Goal: Check status: Check status

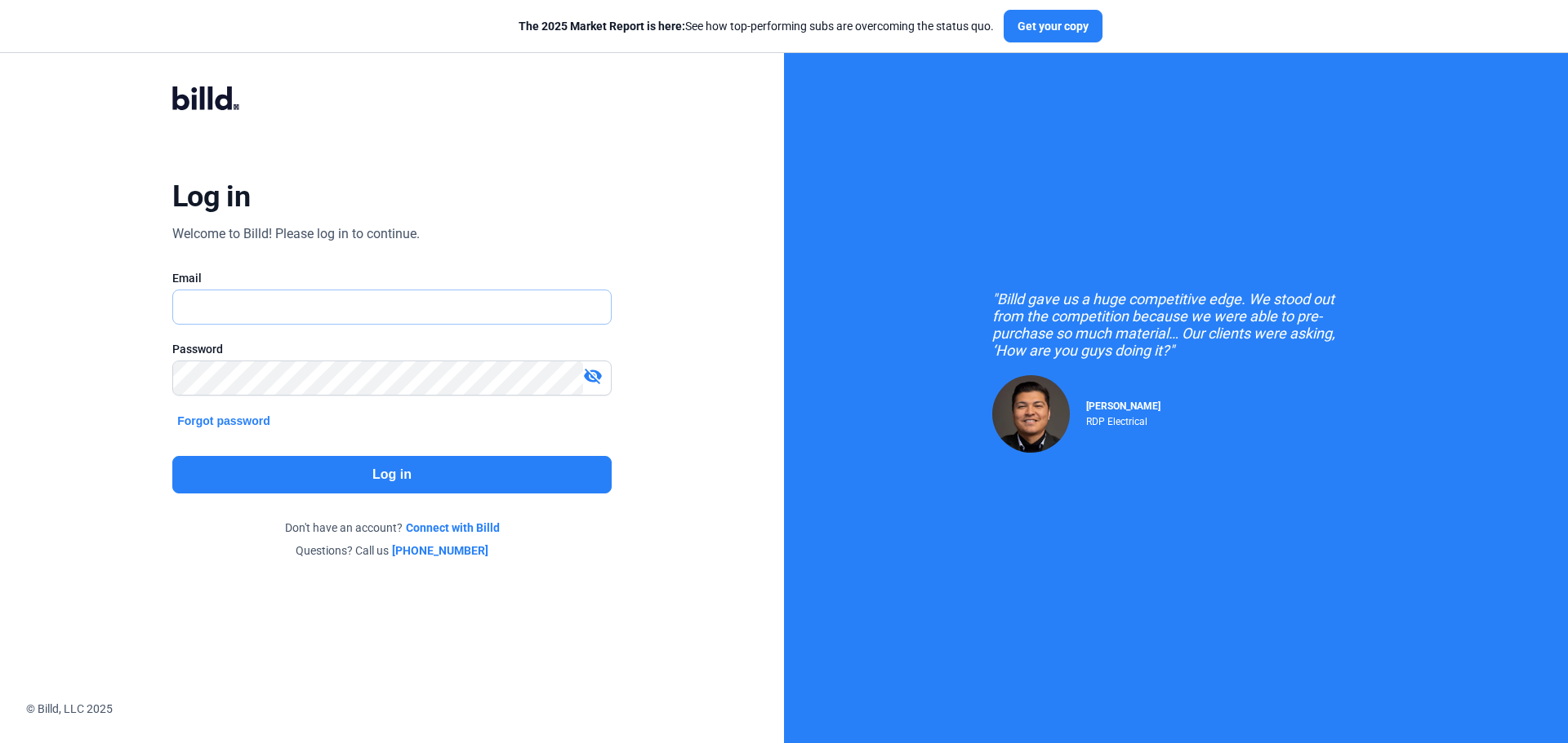
type input "[PERSON_NAME][EMAIL_ADDRESS][DOMAIN_NAME]"
click at [453, 472] on button "Log in" at bounding box center [392, 475] width 439 height 38
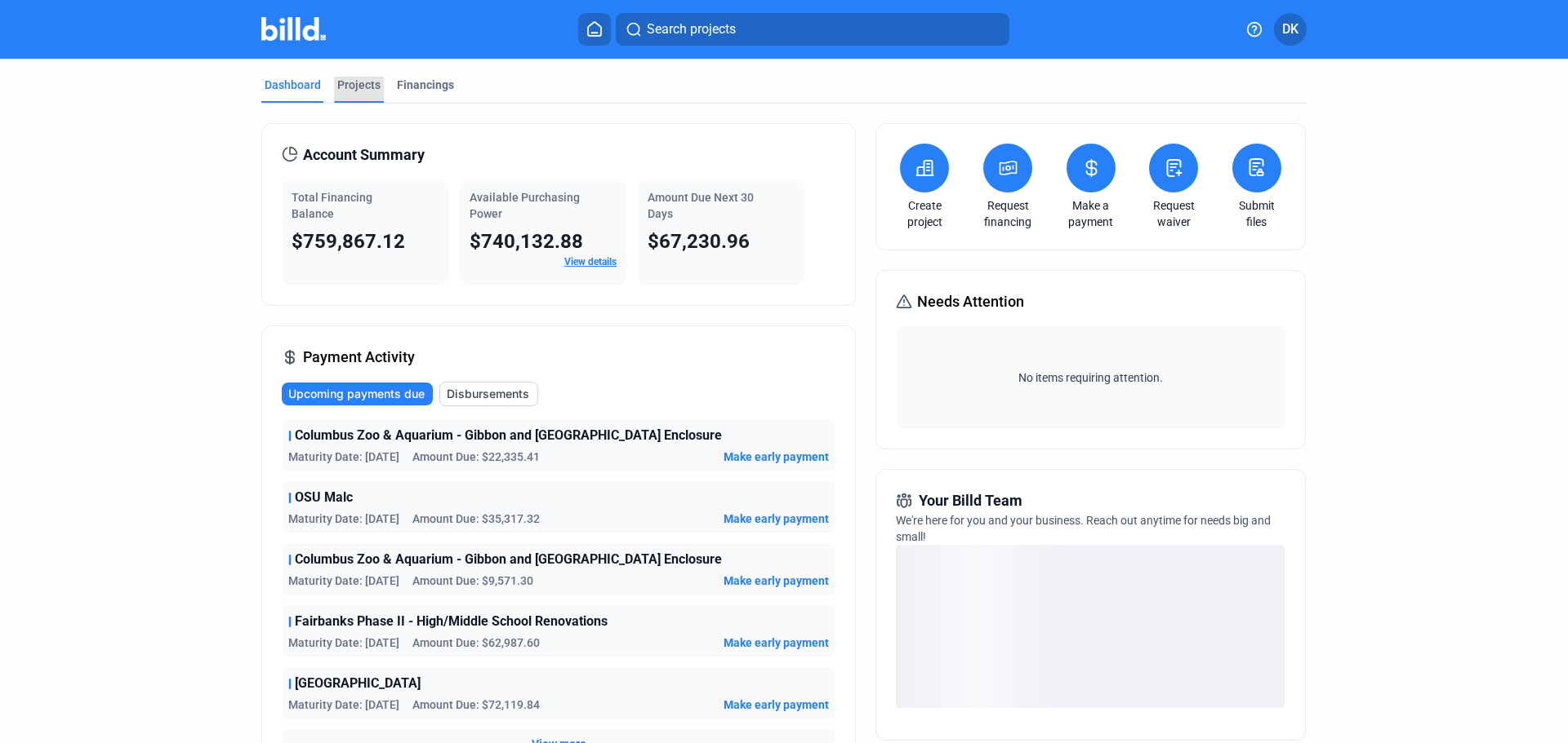
click at [347, 82] on div "Projects" at bounding box center [358, 85] width 43 height 17
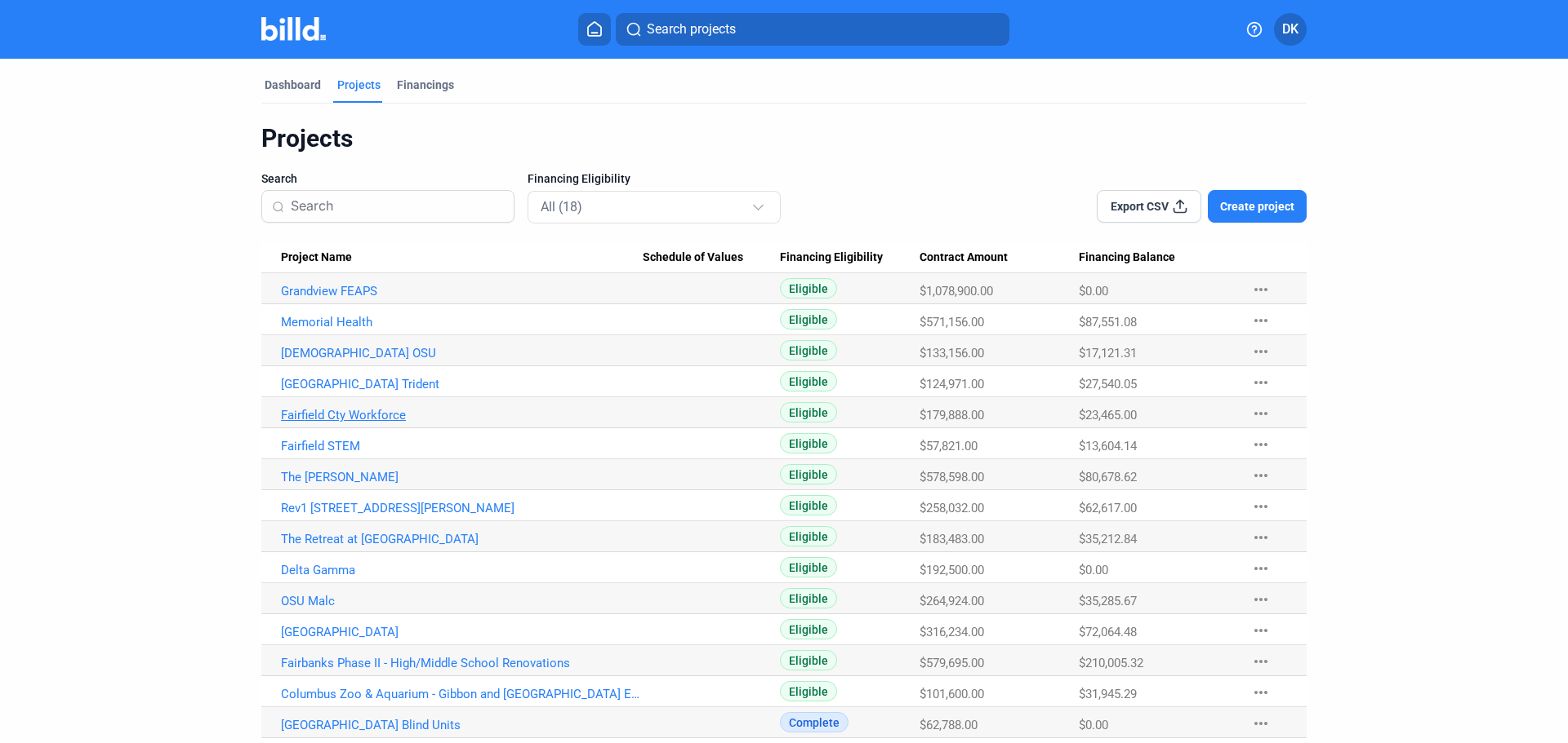
click at [347, 418] on link "Fairfield Cty Workforce" at bounding box center [462, 415] width 362 height 15
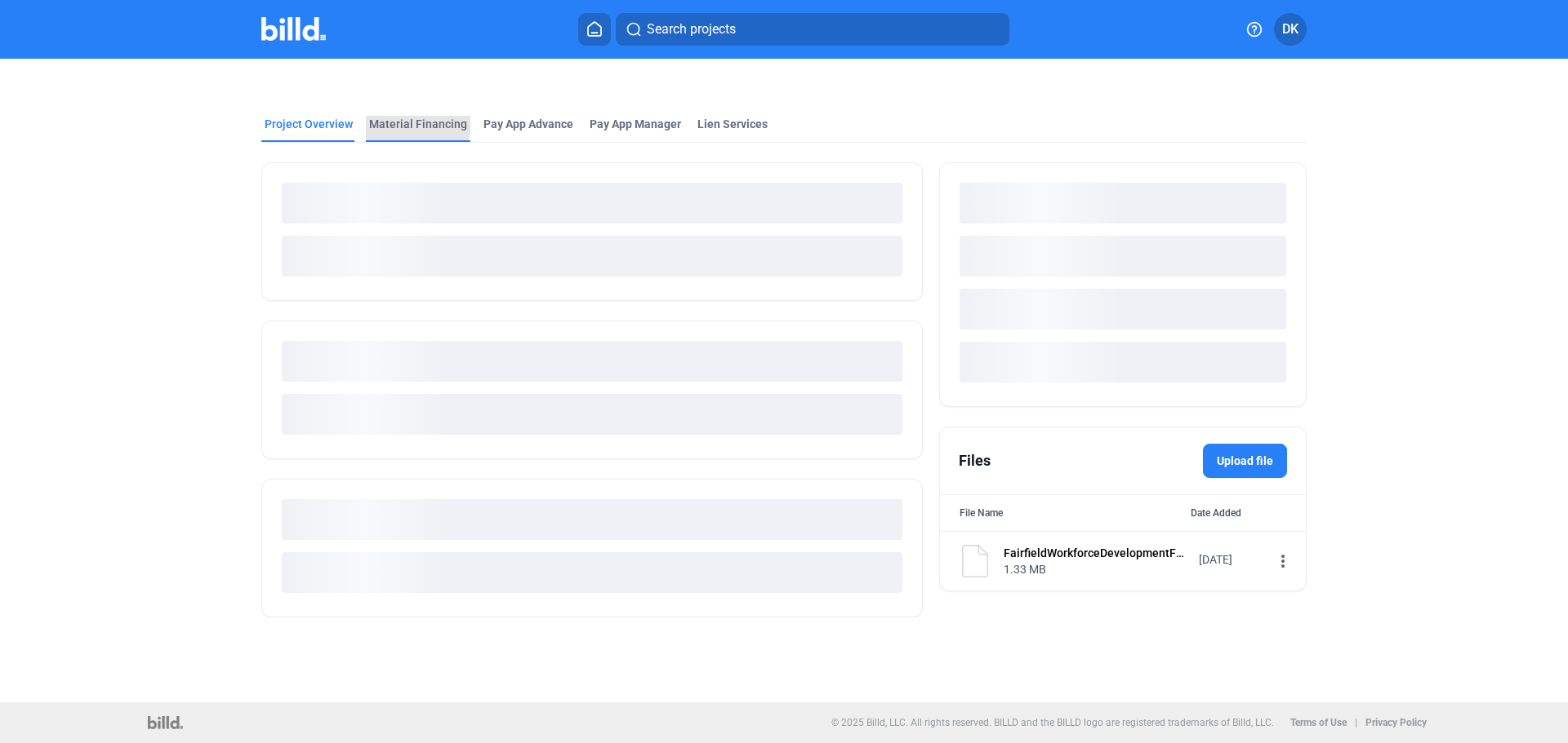
click at [409, 123] on div "Material Financing" at bounding box center [417, 123] width 98 height 17
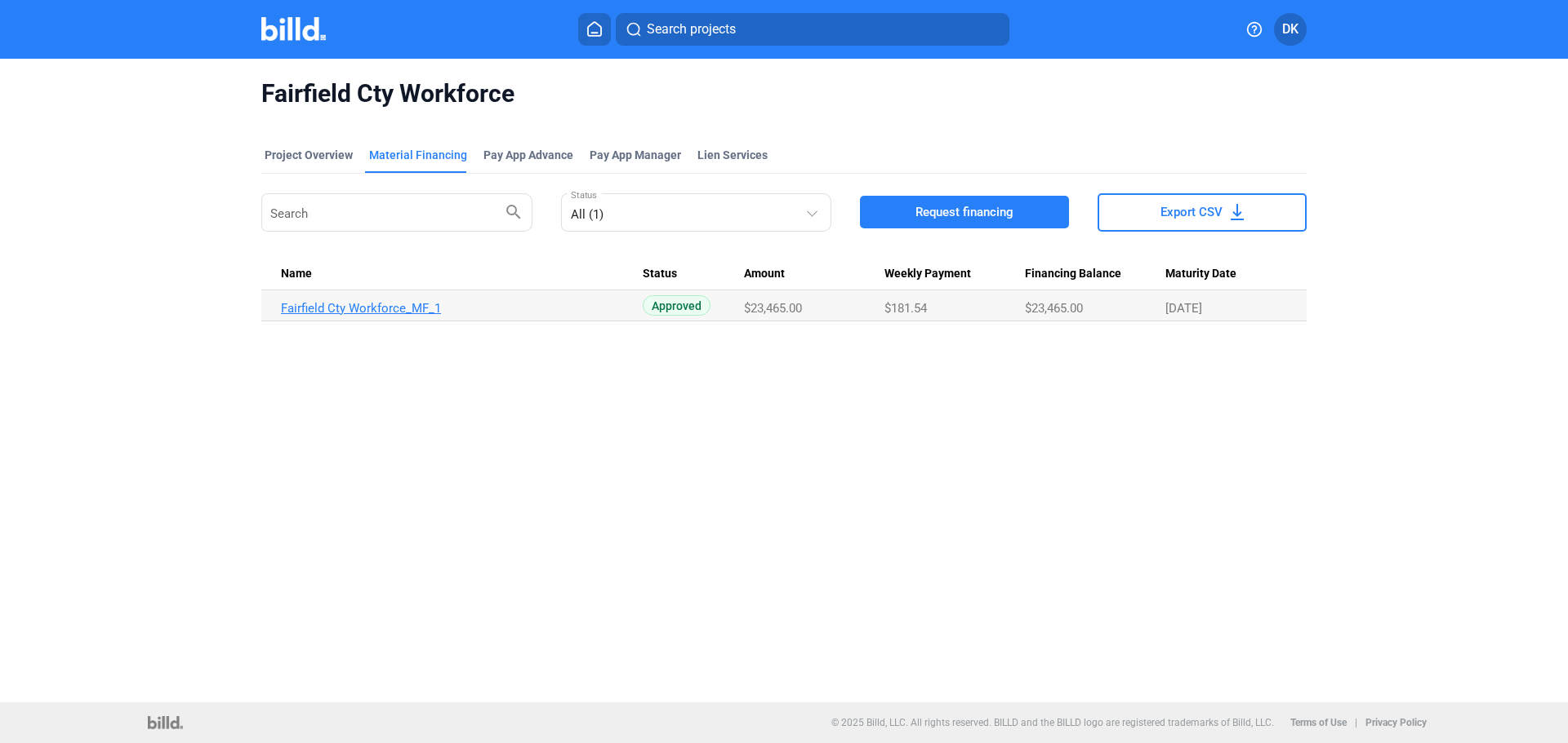
click at [424, 307] on link "Fairfield Cty Workforce_MF_1" at bounding box center [462, 308] width 362 height 15
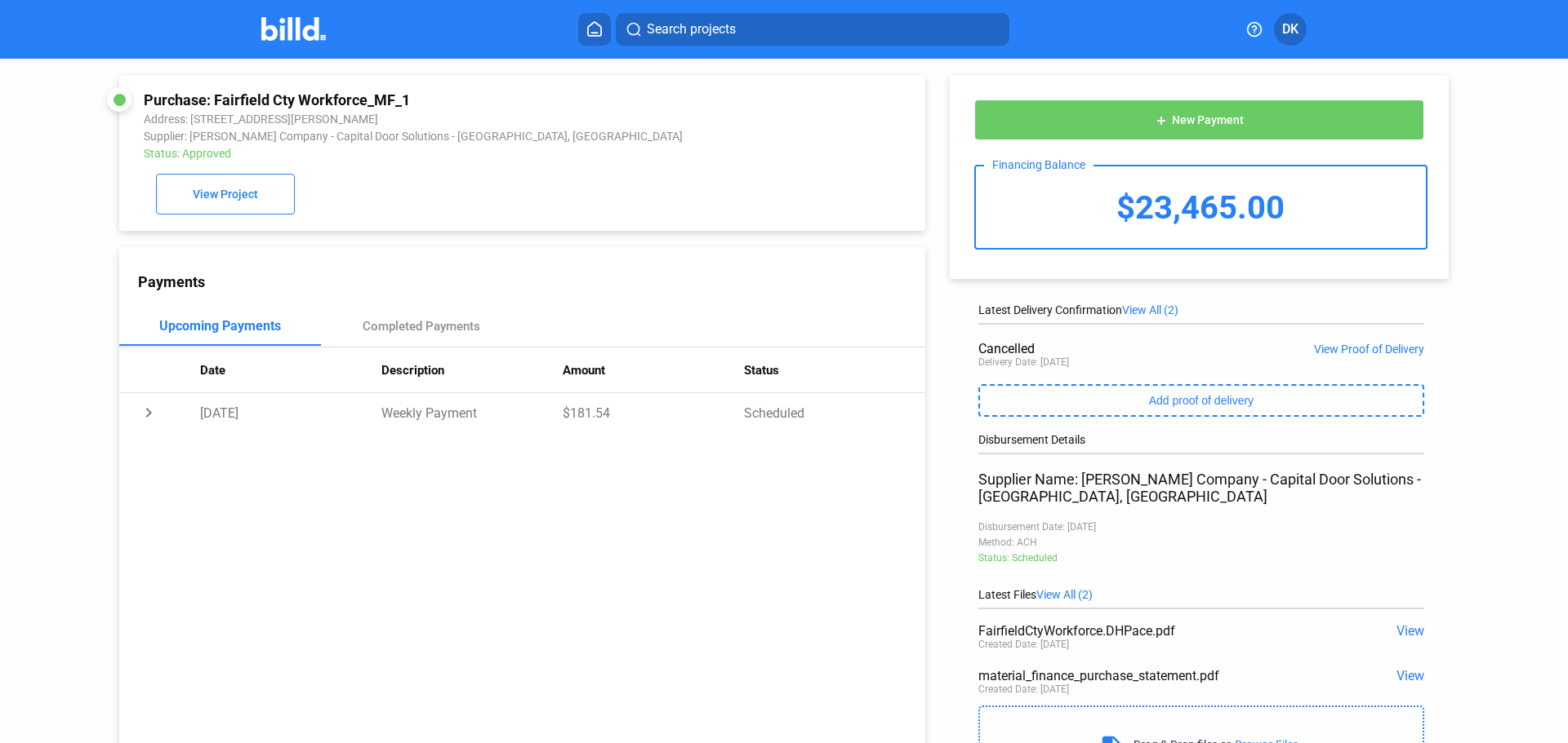
click at [288, 27] on img at bounding box center [293, 28] width 64 height 24
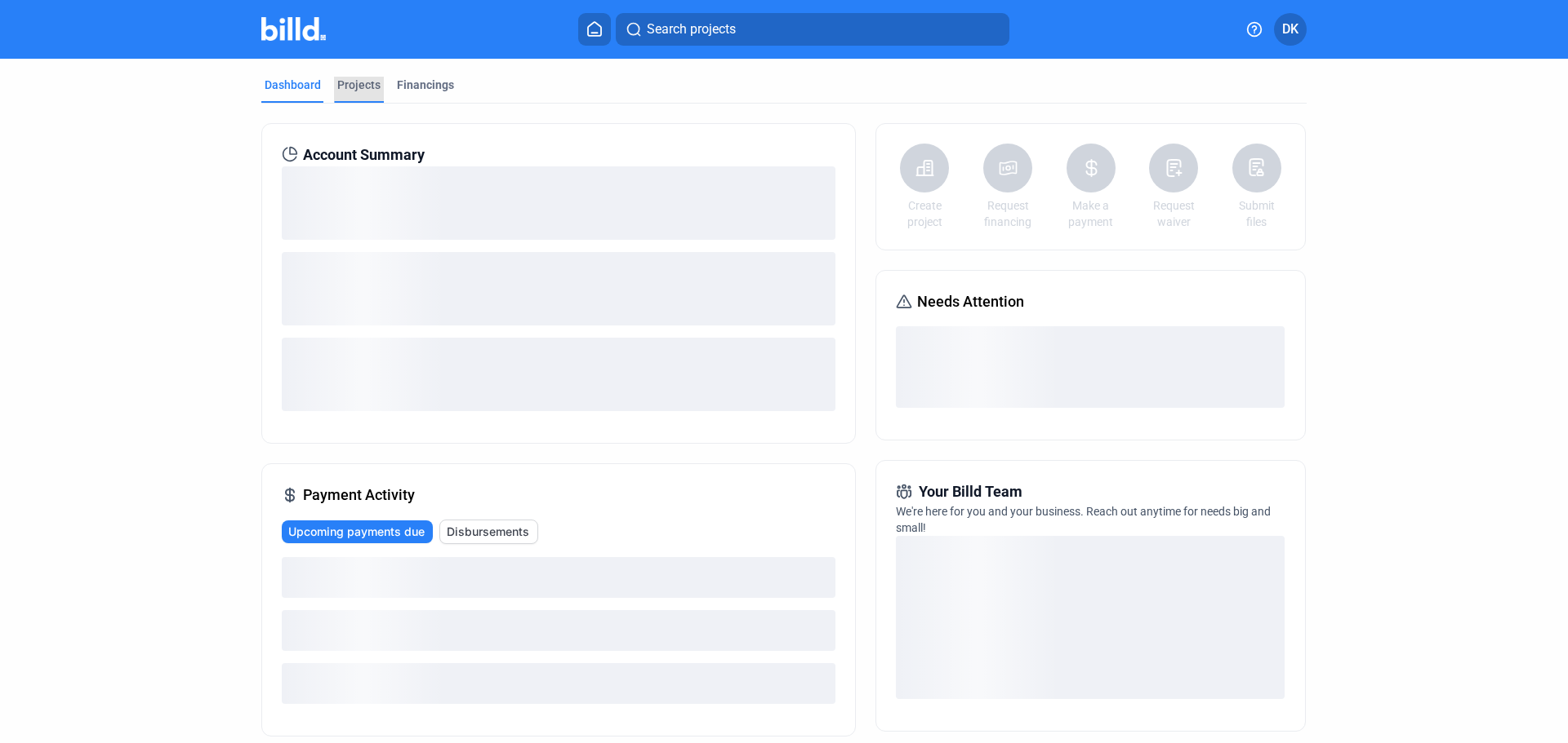
click at [366, 87] on div "Projects" at bounding box center [358, 85] width 43 height 17
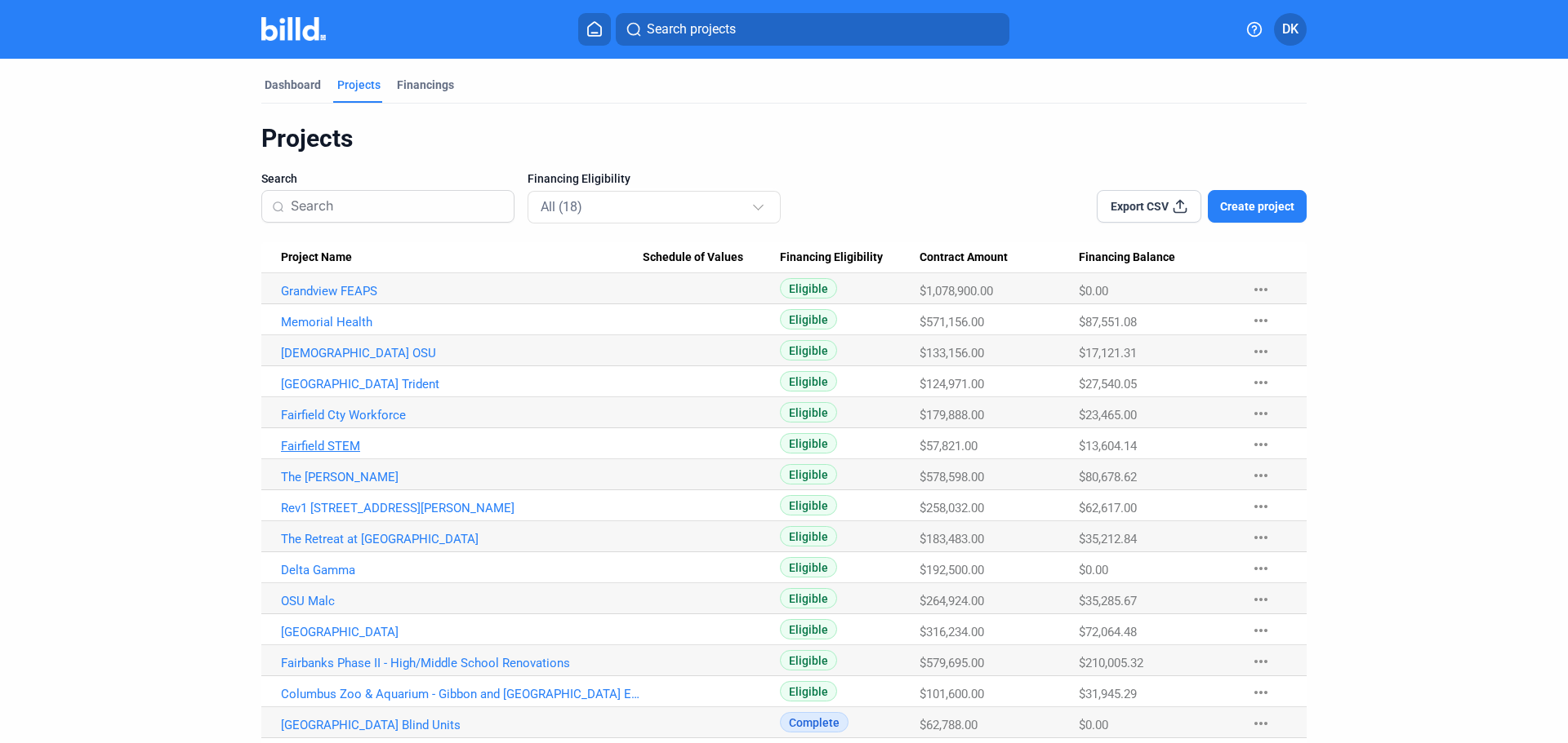
click at [318, 439] on link "Fairfield STEM" at bounding box center [462, 446] width 362 height 15
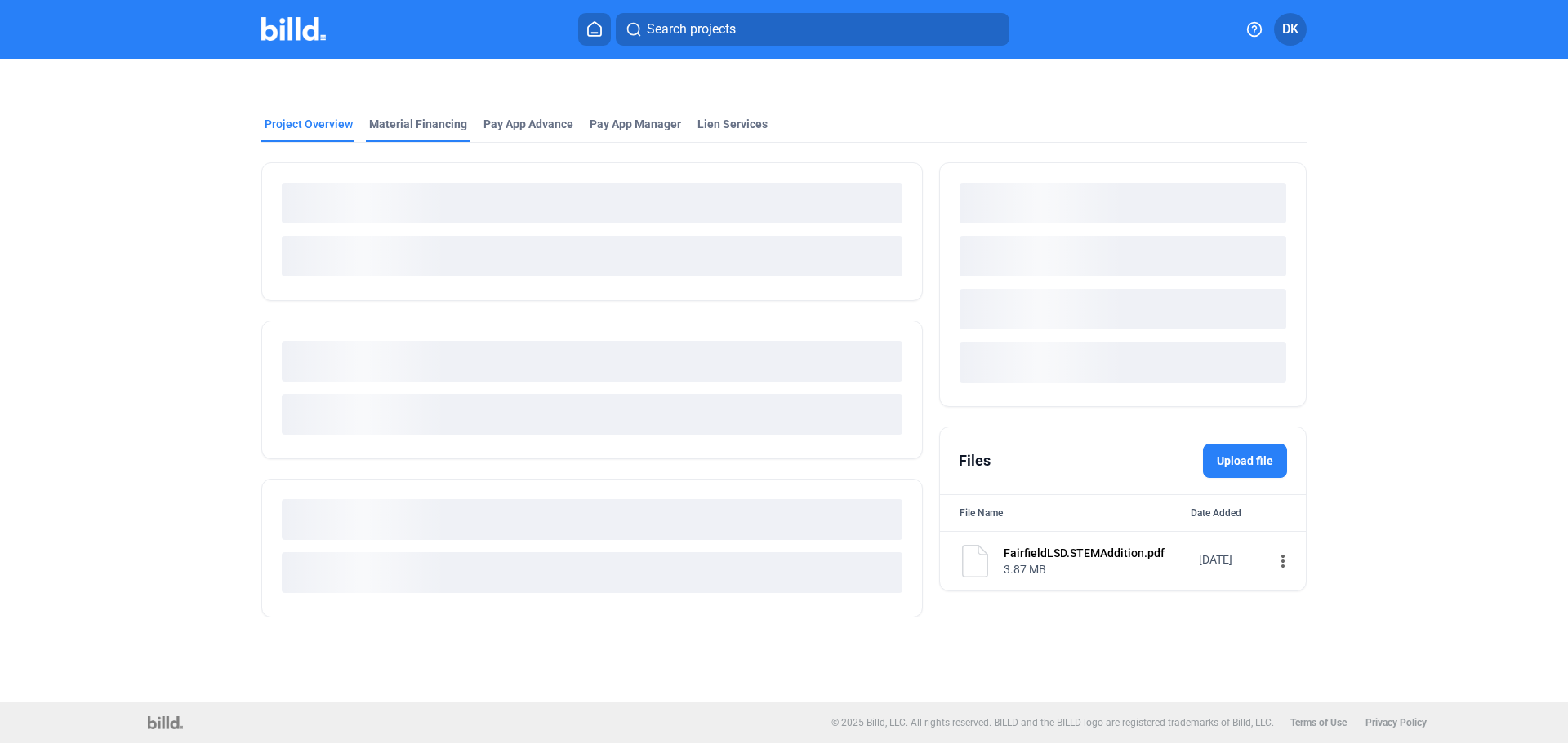
click at [417, 130] on div "Material Financing" at bounding box center [417, 123] width 98 height 17
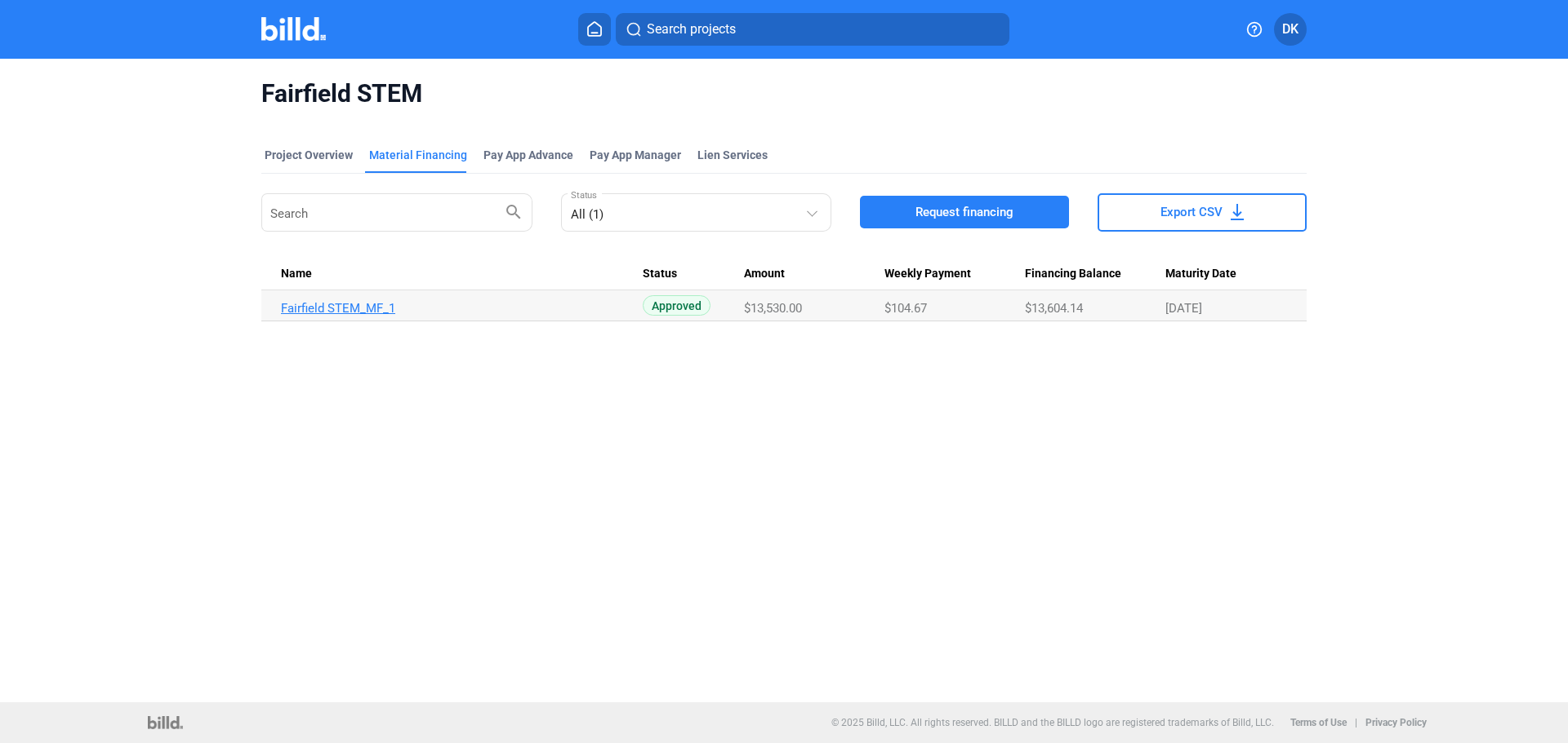
click at [359, 303] on link "Fairfield STEM_MF_1" at bounding box center [462, 308] width 362 height 15
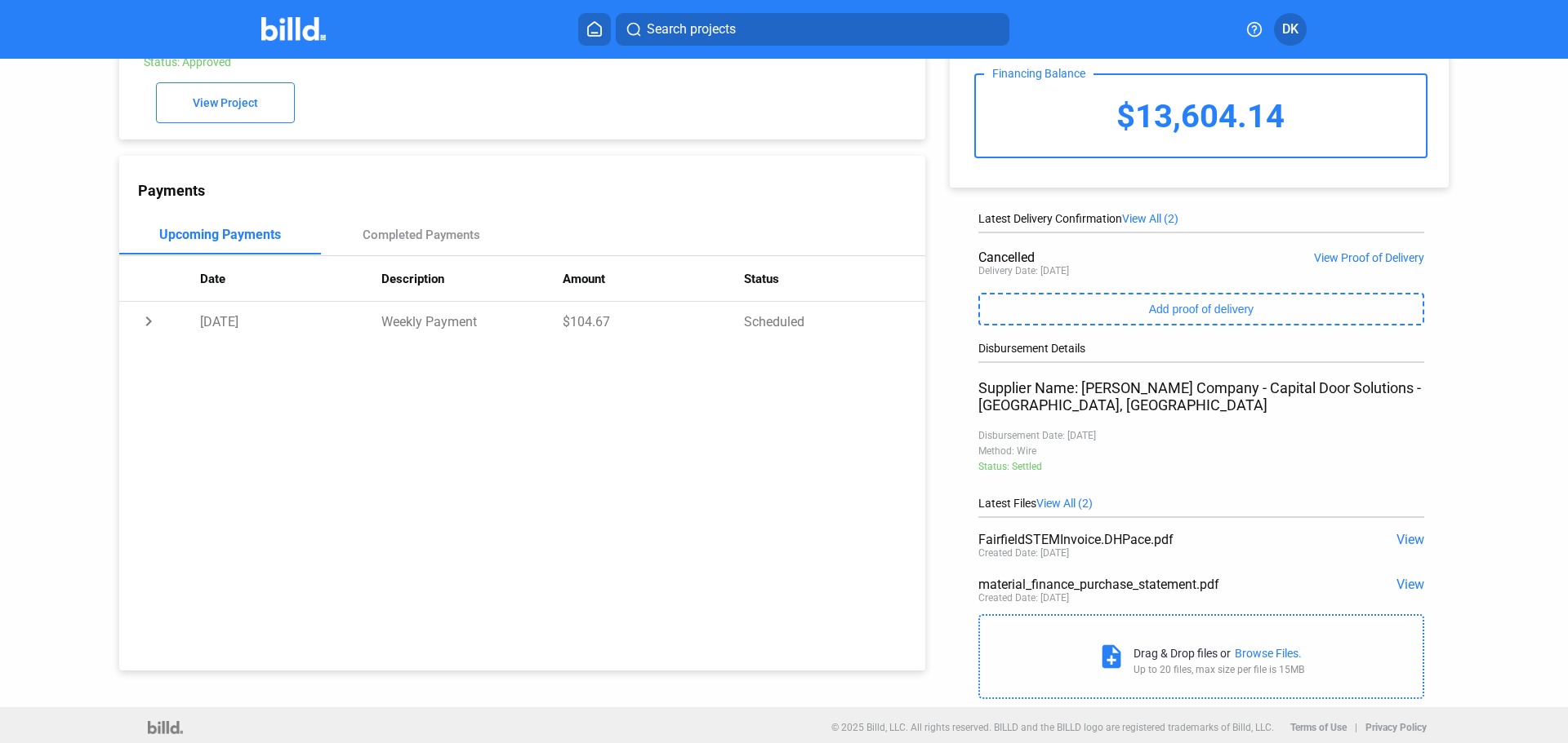
scroll to position [100, 0]
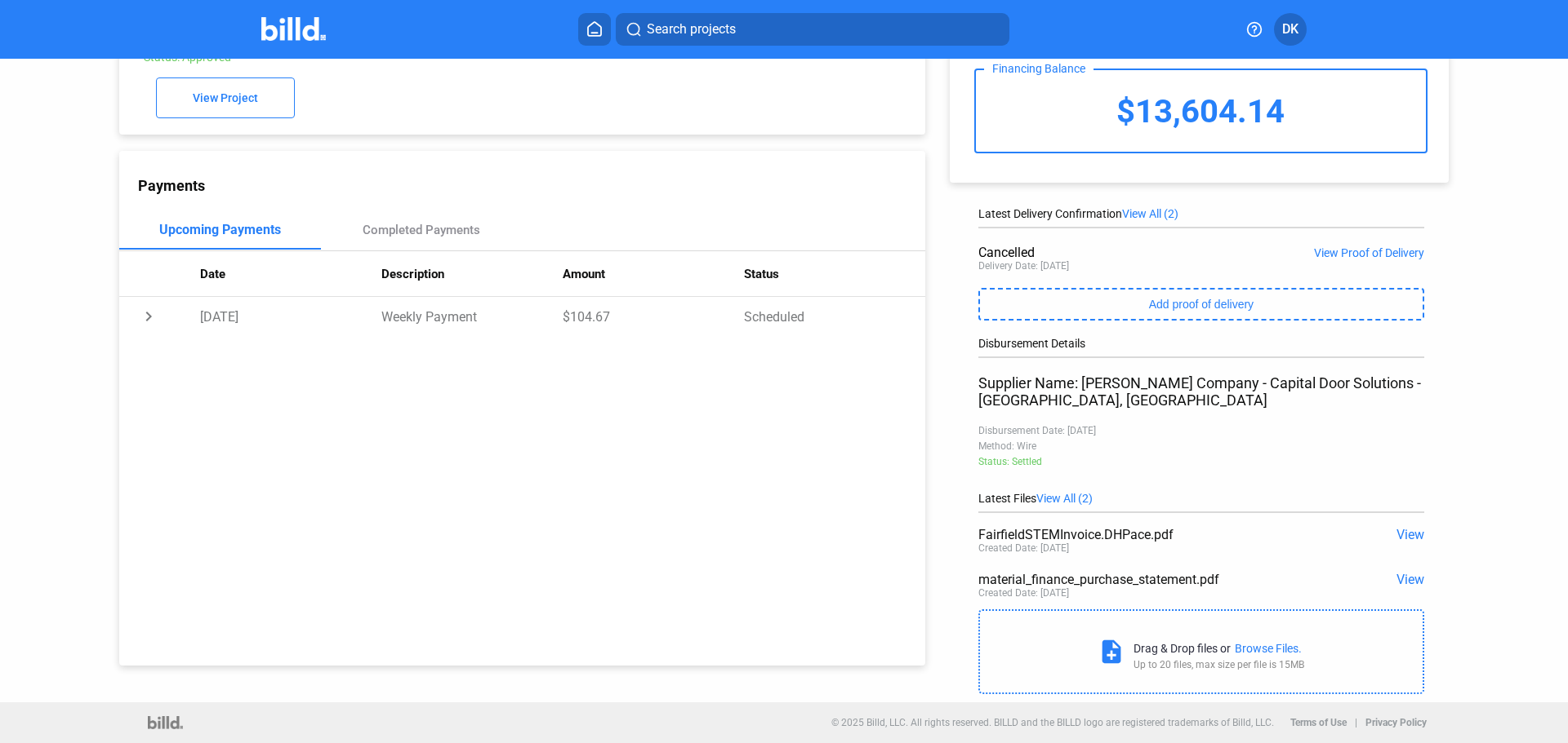
click at [1411, 539] on span "View" at bounding box center [1409, 535] width 27 height 16
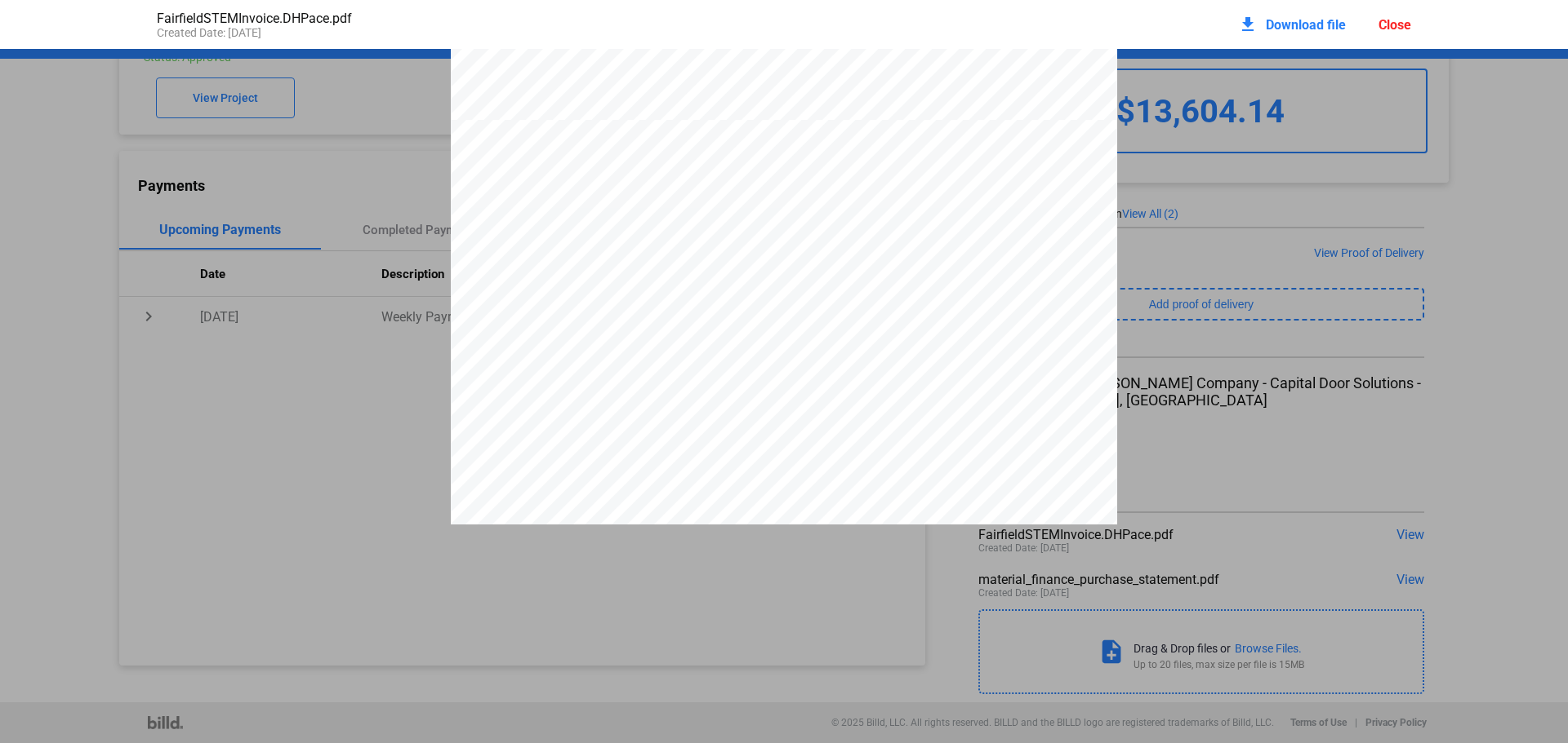
scroll to position [1272, 0]
click at [1397, 17] on div "Close" at bounding box center [1394, 25] width 33 height 16
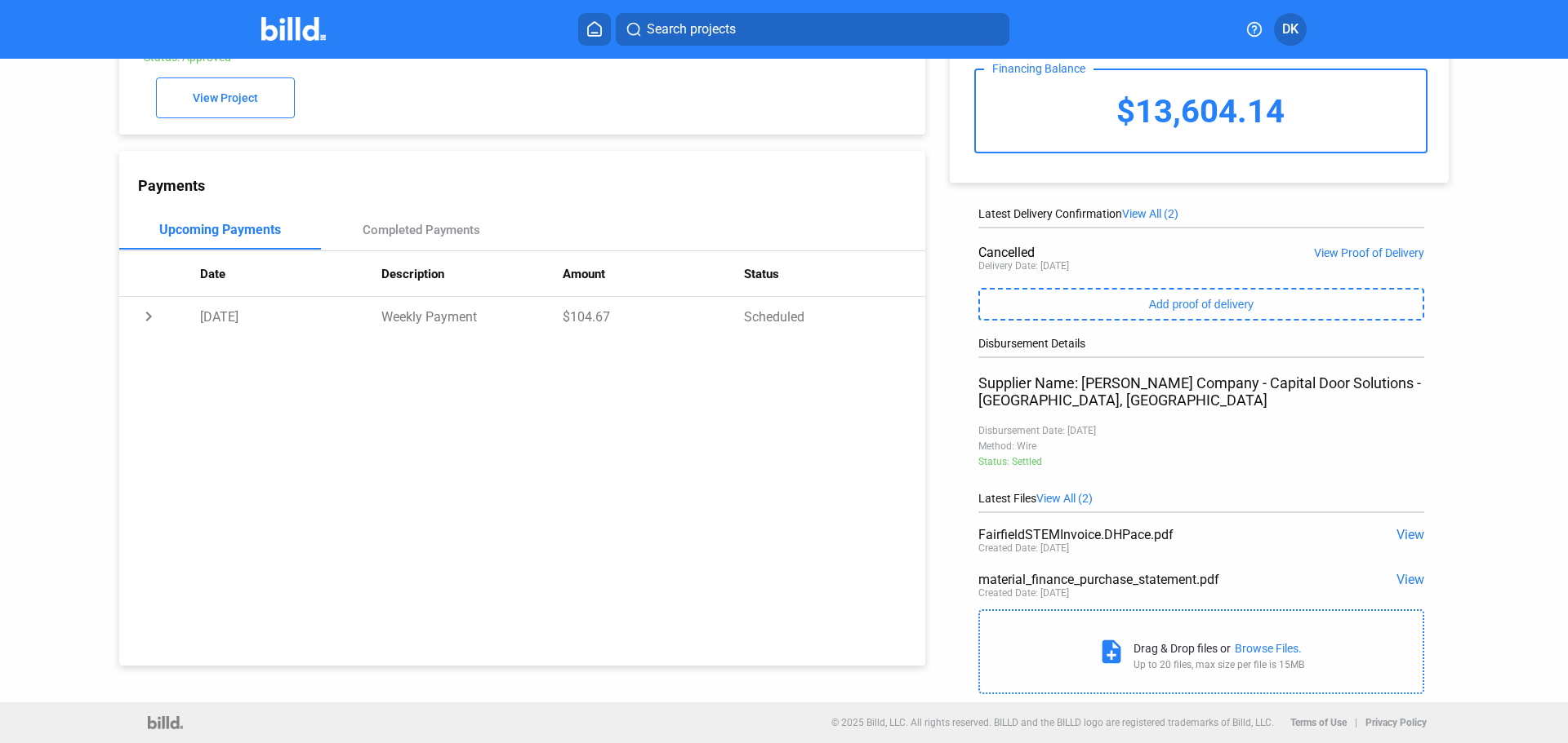
scroll to position [0, 0]
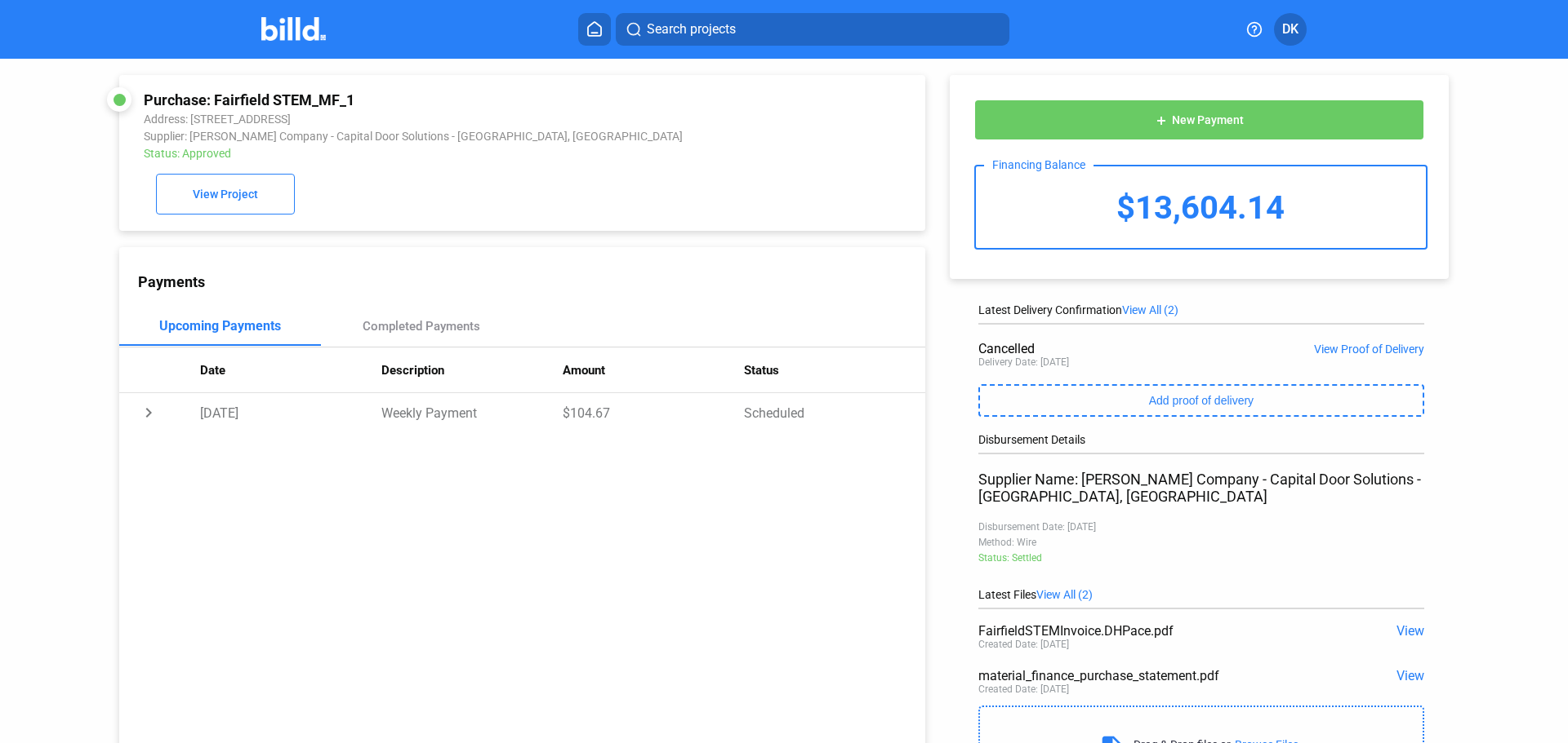
click at [290, 13] on div "Search projects DK" at bounding box center [784, 29] width 1273 height 33
click at [294, 33] on img at bounding box center [293, 28] width 64 height 24
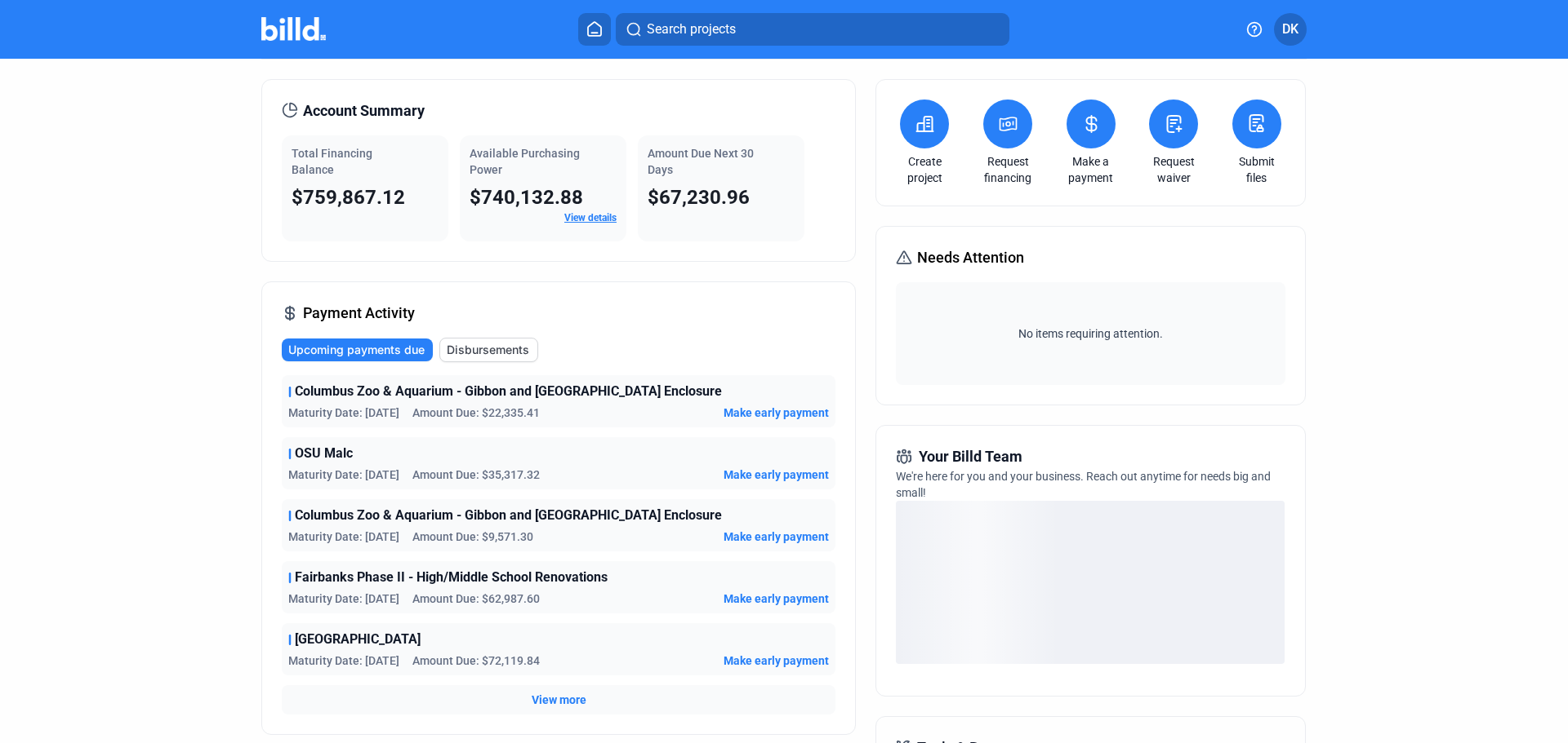
scroll to position [82, 0]
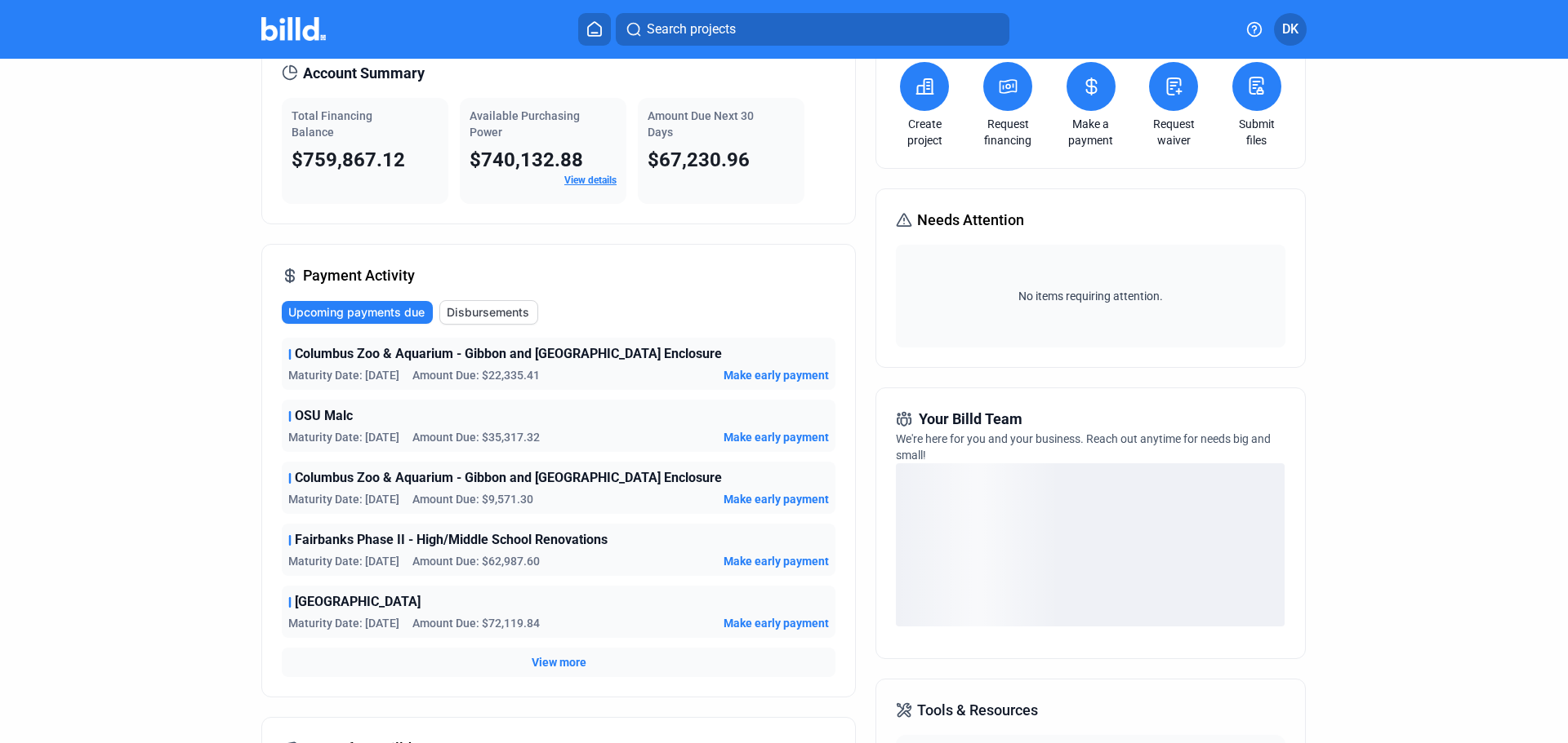
click at [546, 660] on span "View more" at bounding box center [559, 663] width 55 height 17
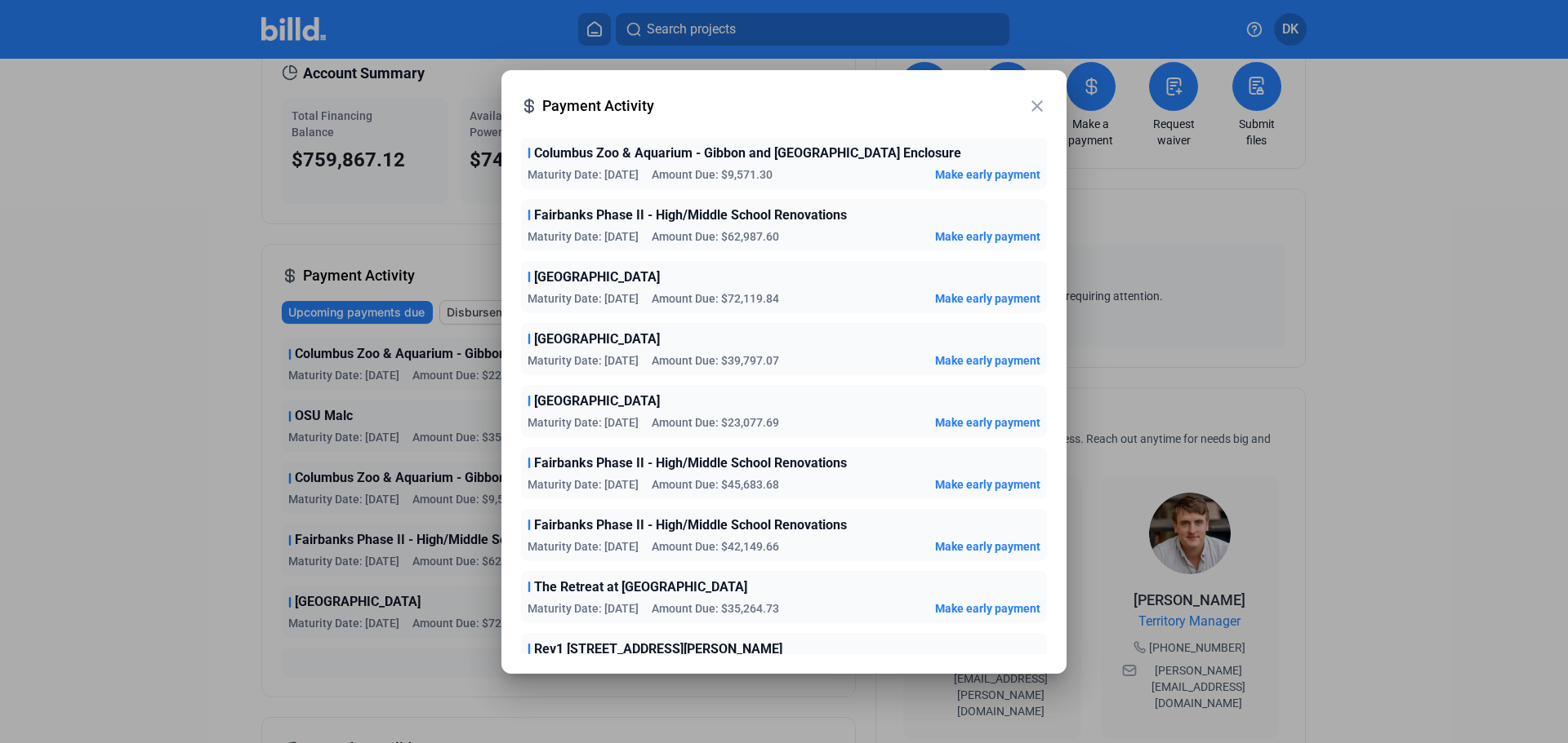
scroll to position [245, 0]
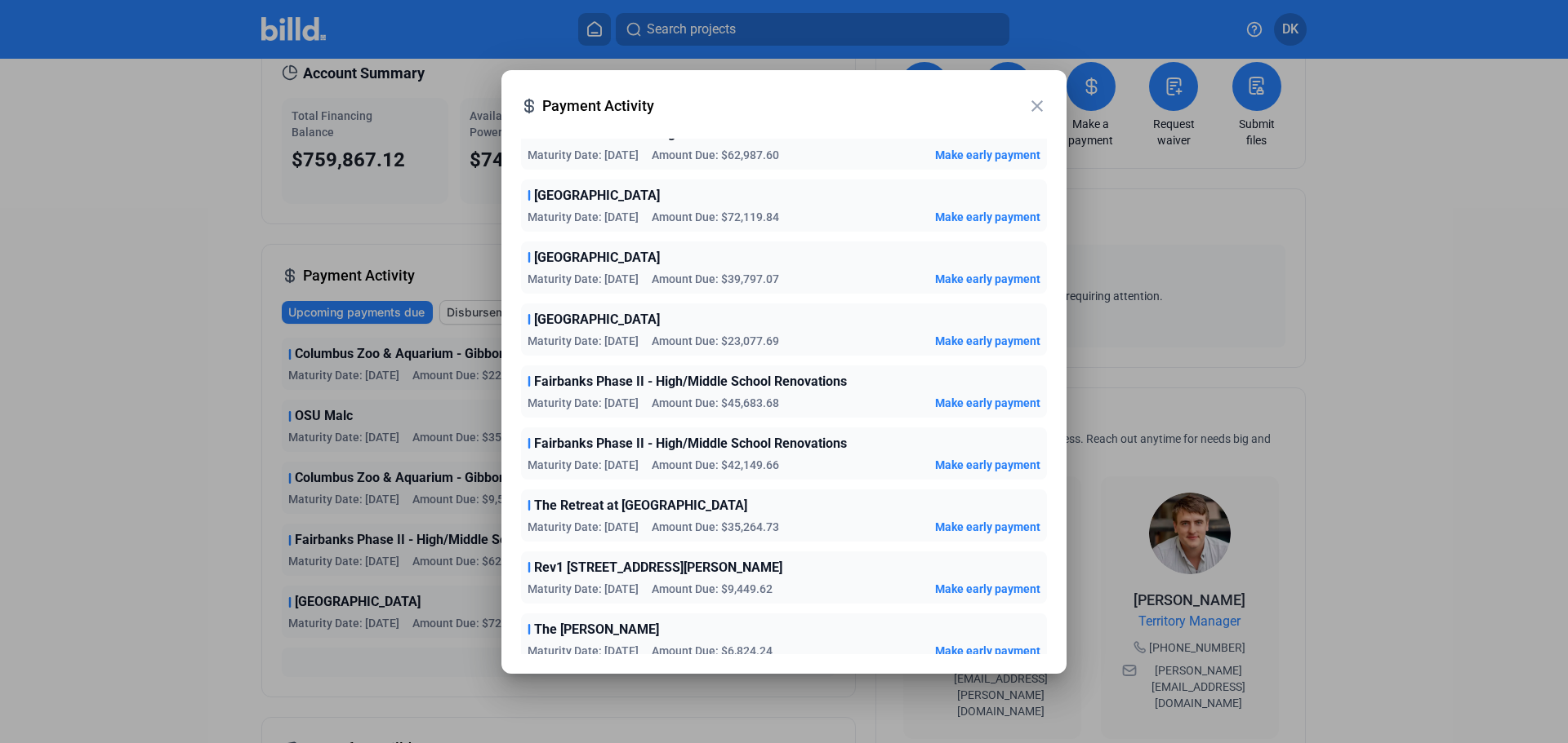
click at [708, 341] on span "Amount Due: $23,077.69" at bounding box center [715, 341] width 127 height 17
click at [110, 553] on div at bounding box center [784, 371] width 1568 height 743
click at [1037, 108] on mat-icon "close" at bounding box center [1037, 106] width 19 height 19
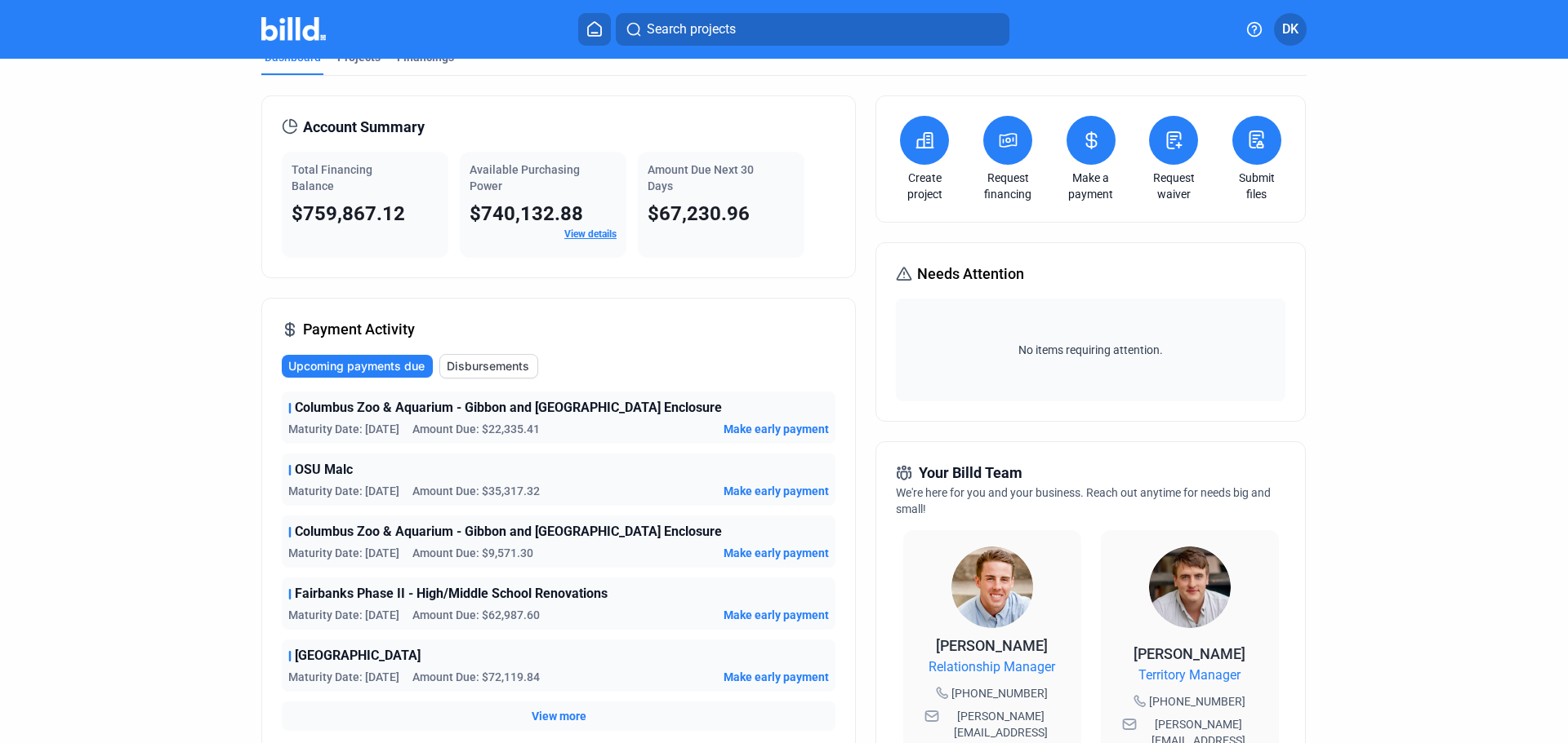
scroll to position [0, 0]
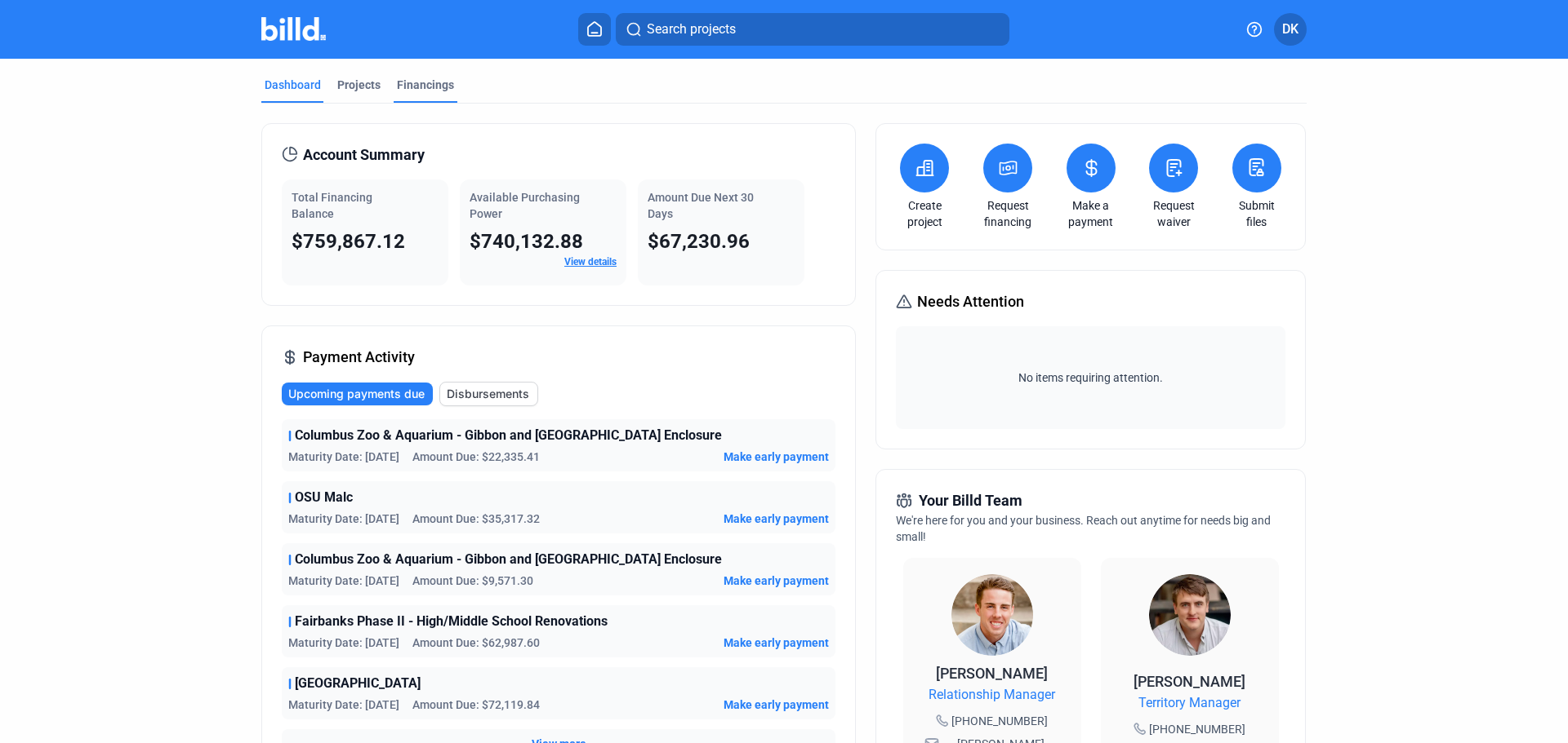
click at [415, 85] on div "Financings" at bounding box center [425, 85] width 57 height 17
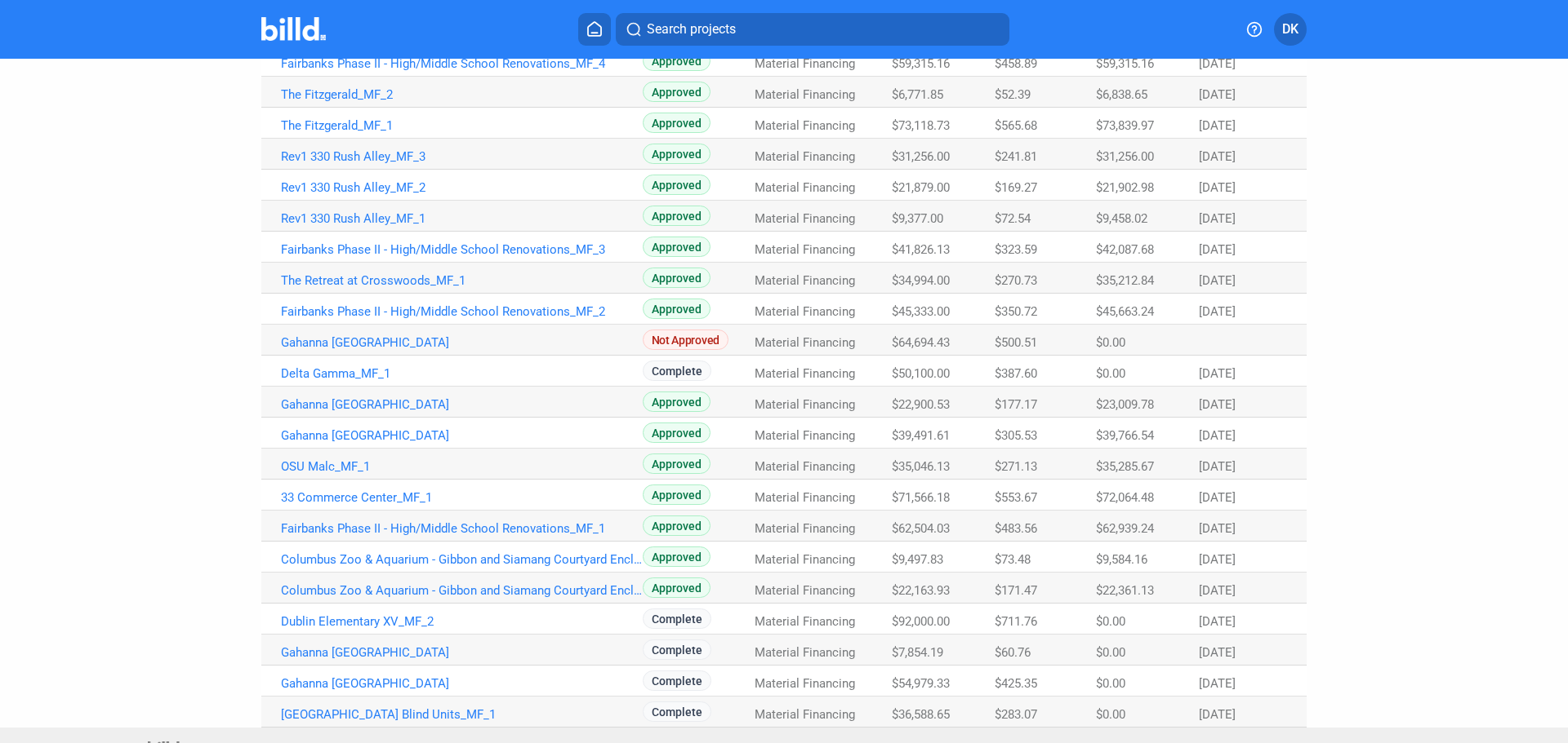
scroll to position [470, 0]
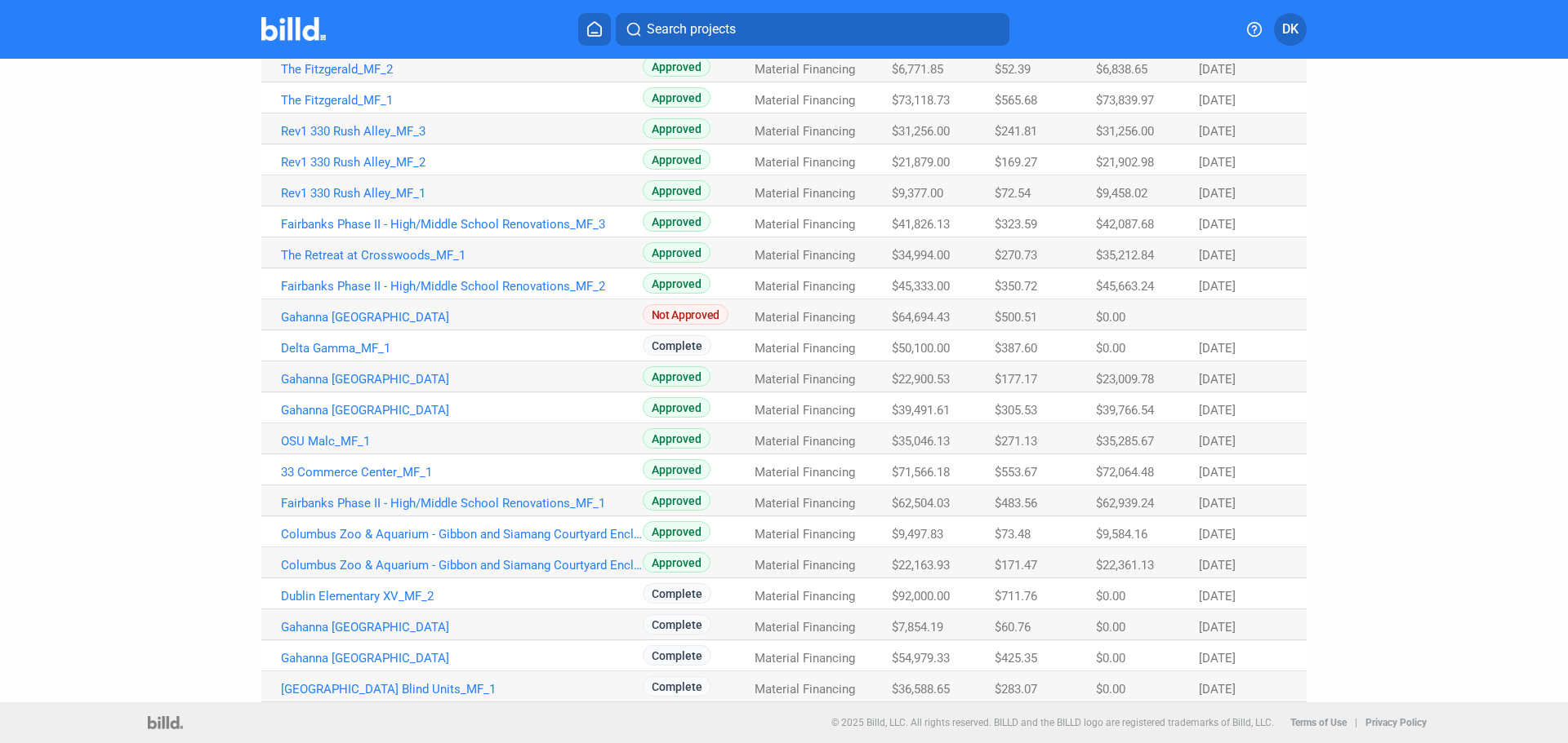
click at [924, 689] on span "$36,588.65" at bounding box center [921, 689] width 58 height 15
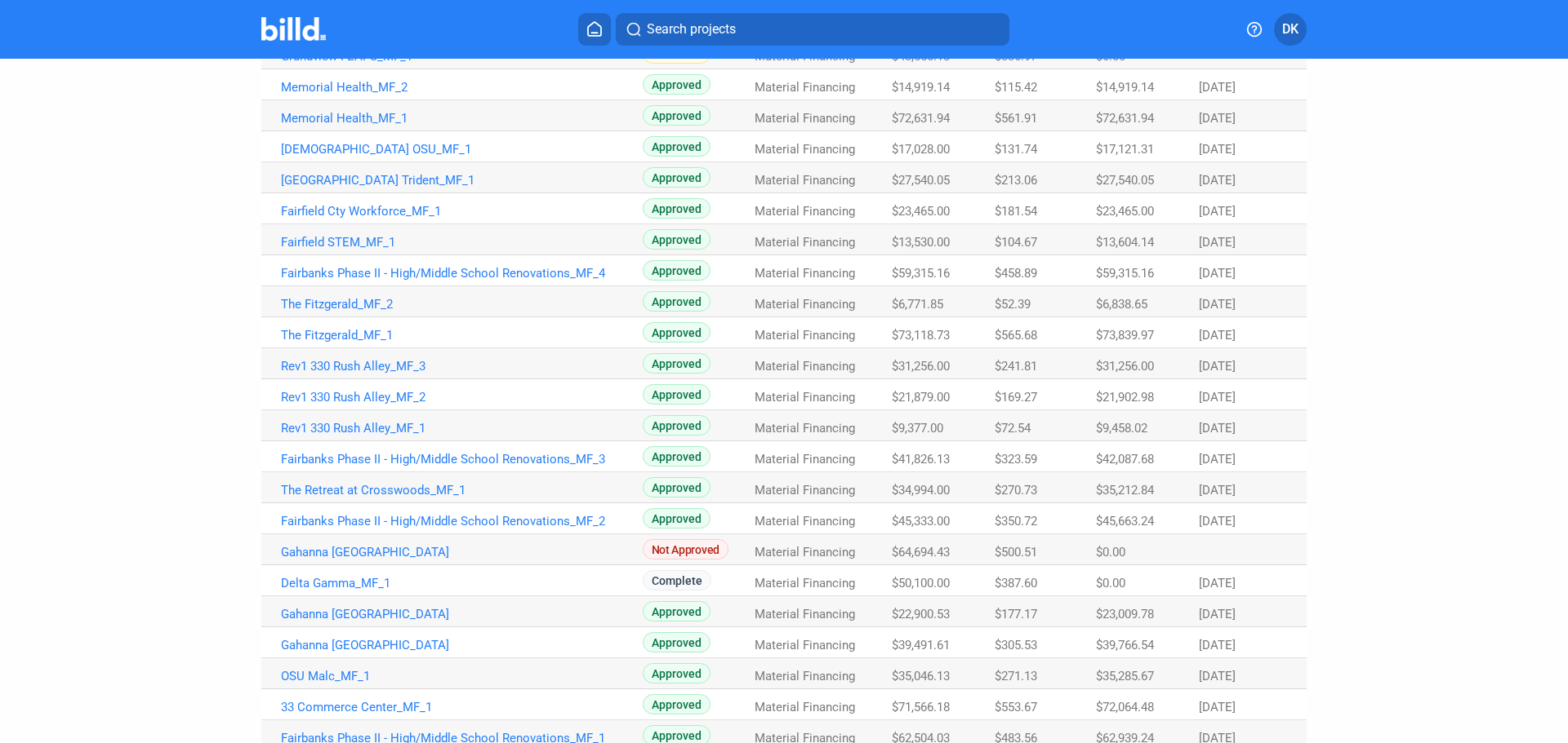
scroll to position [226, 0]
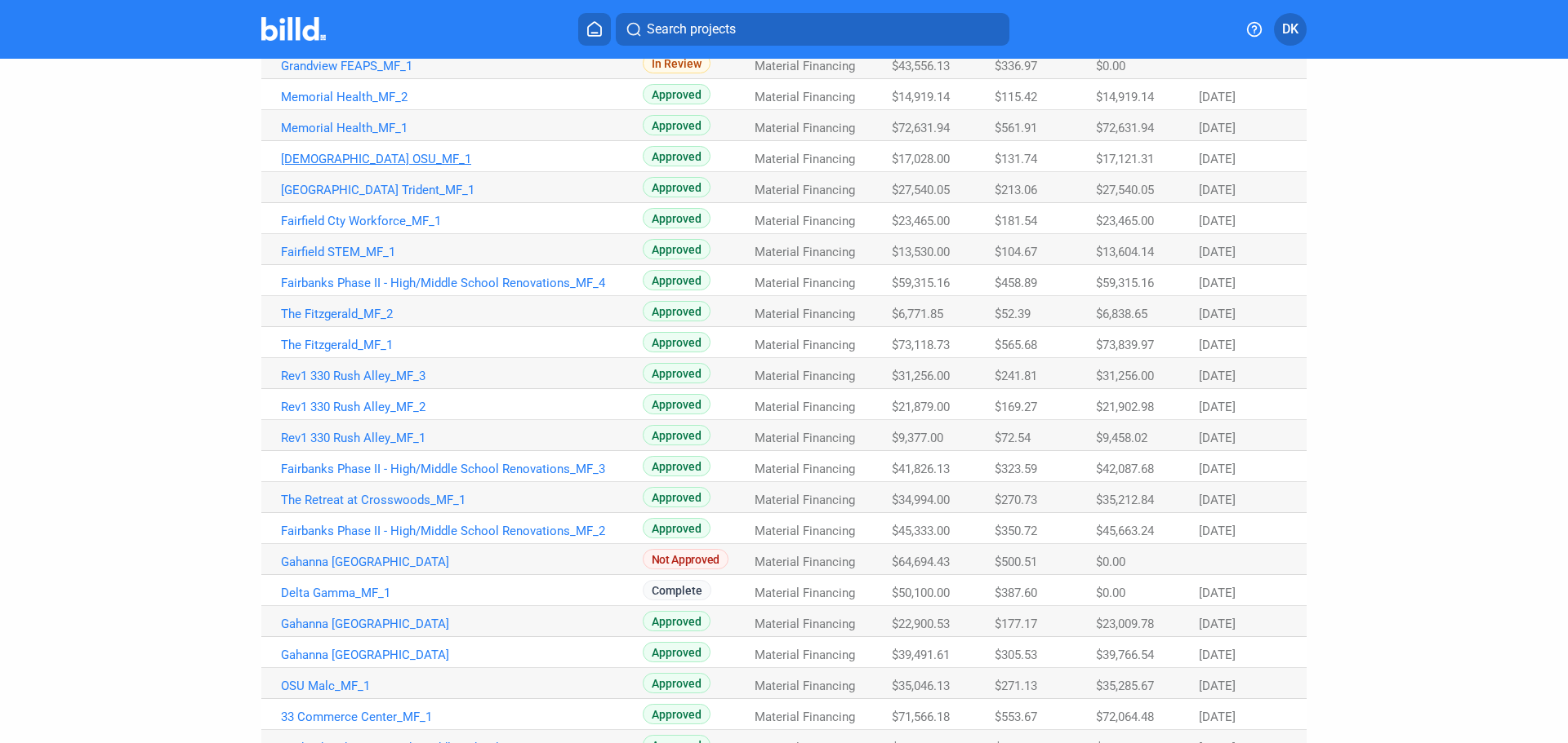
click at [302, 161] on link "[DEMOGRAPHIC_DATA] OSU_MF_1" at bounding box center [462, 159] width 362 height 15
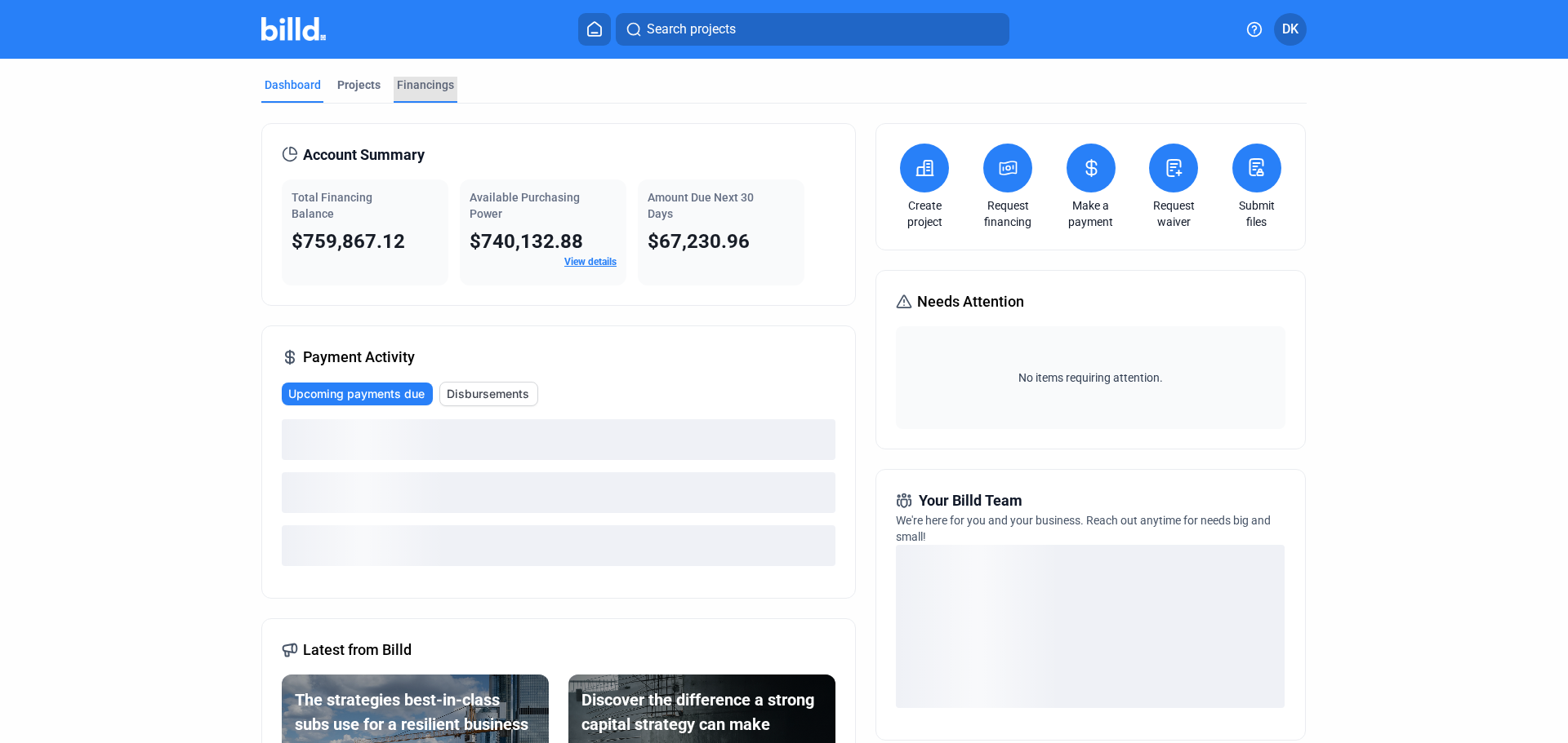
click at [417, 87] on div "Financings" at bounding box center [425, 85] width 57 height 17
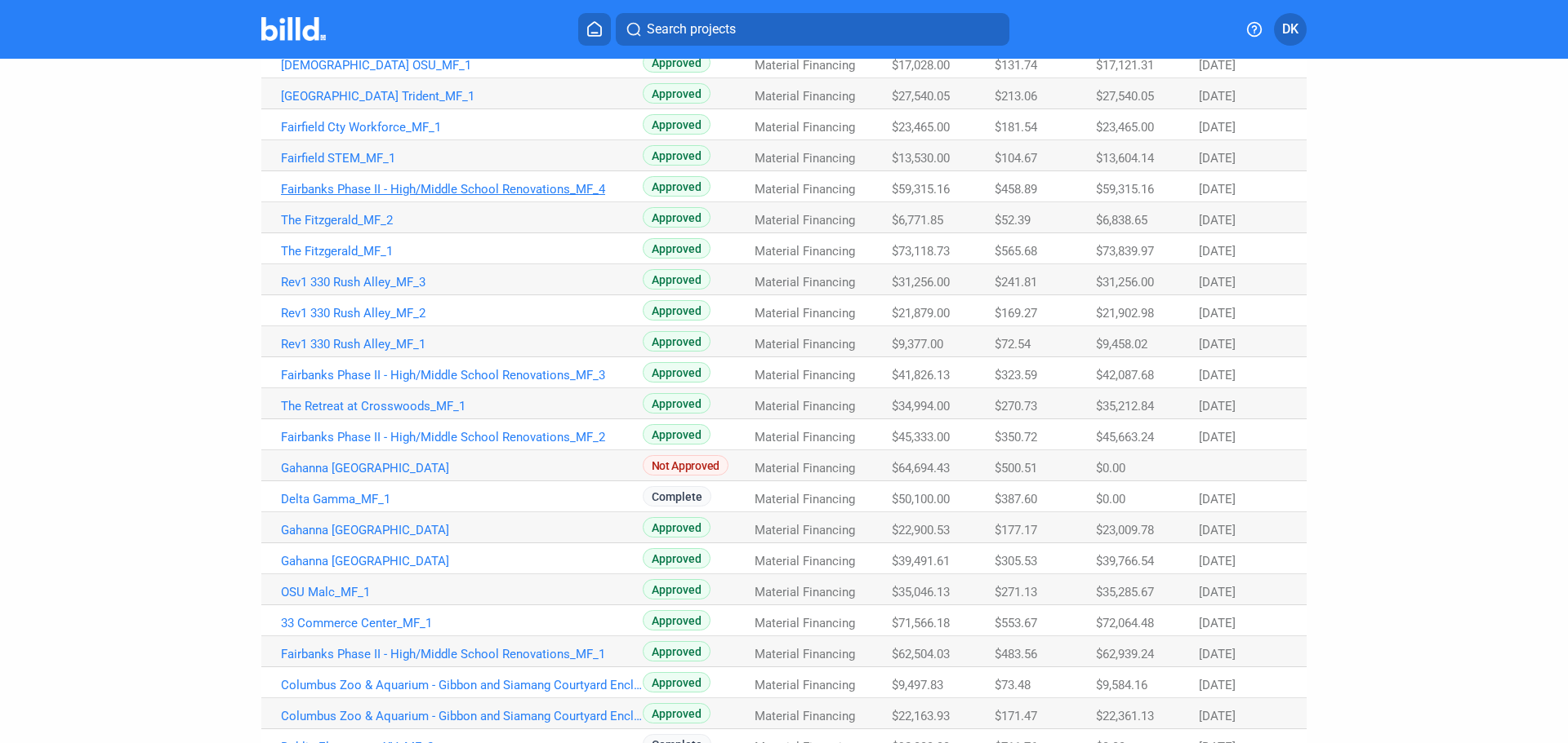
scroll to position [226, 0]
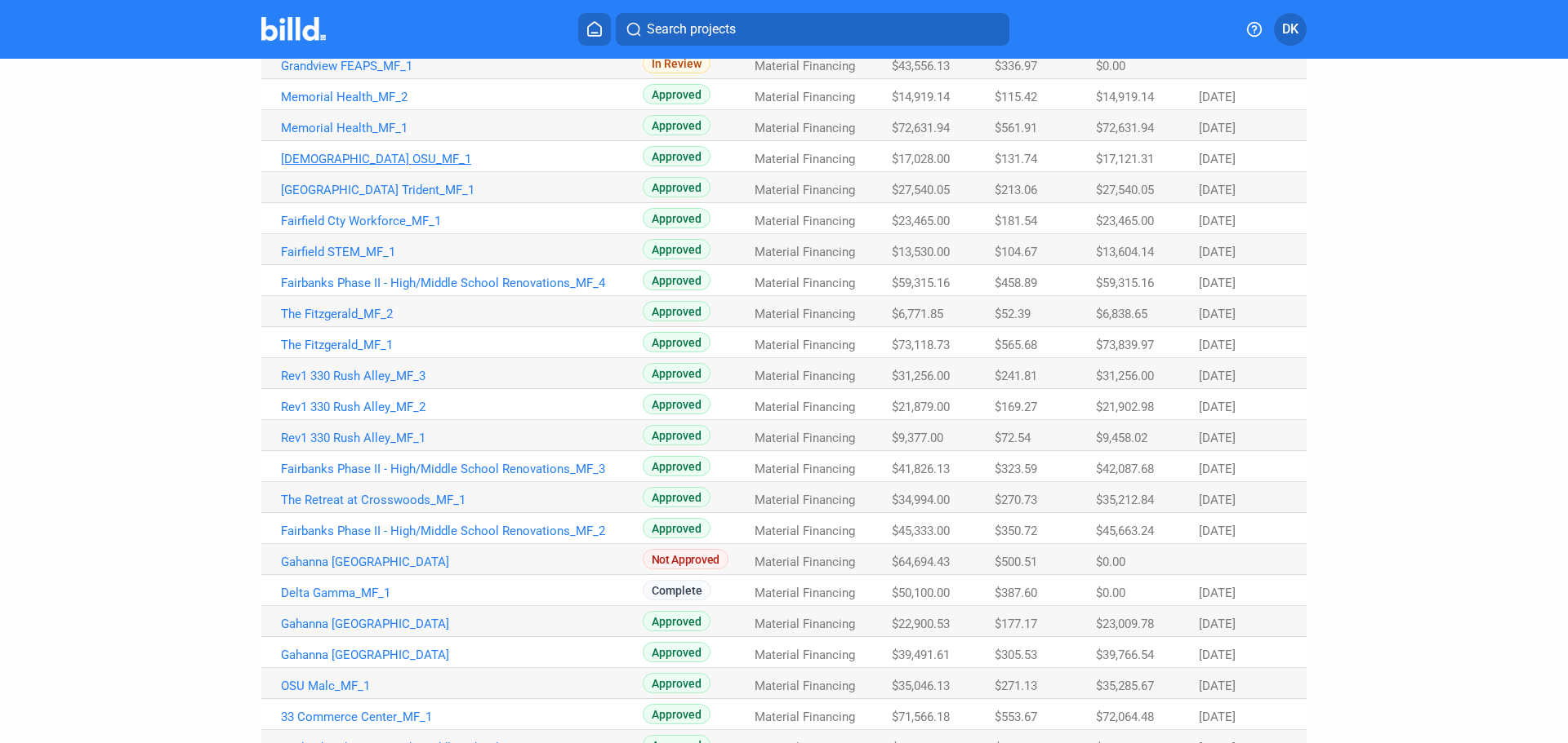
click at [328, 152] on link "[DEMOGRAPHIC_DATA] OSU_MF_1" at bounding box center [462, 159] width 362 height 15
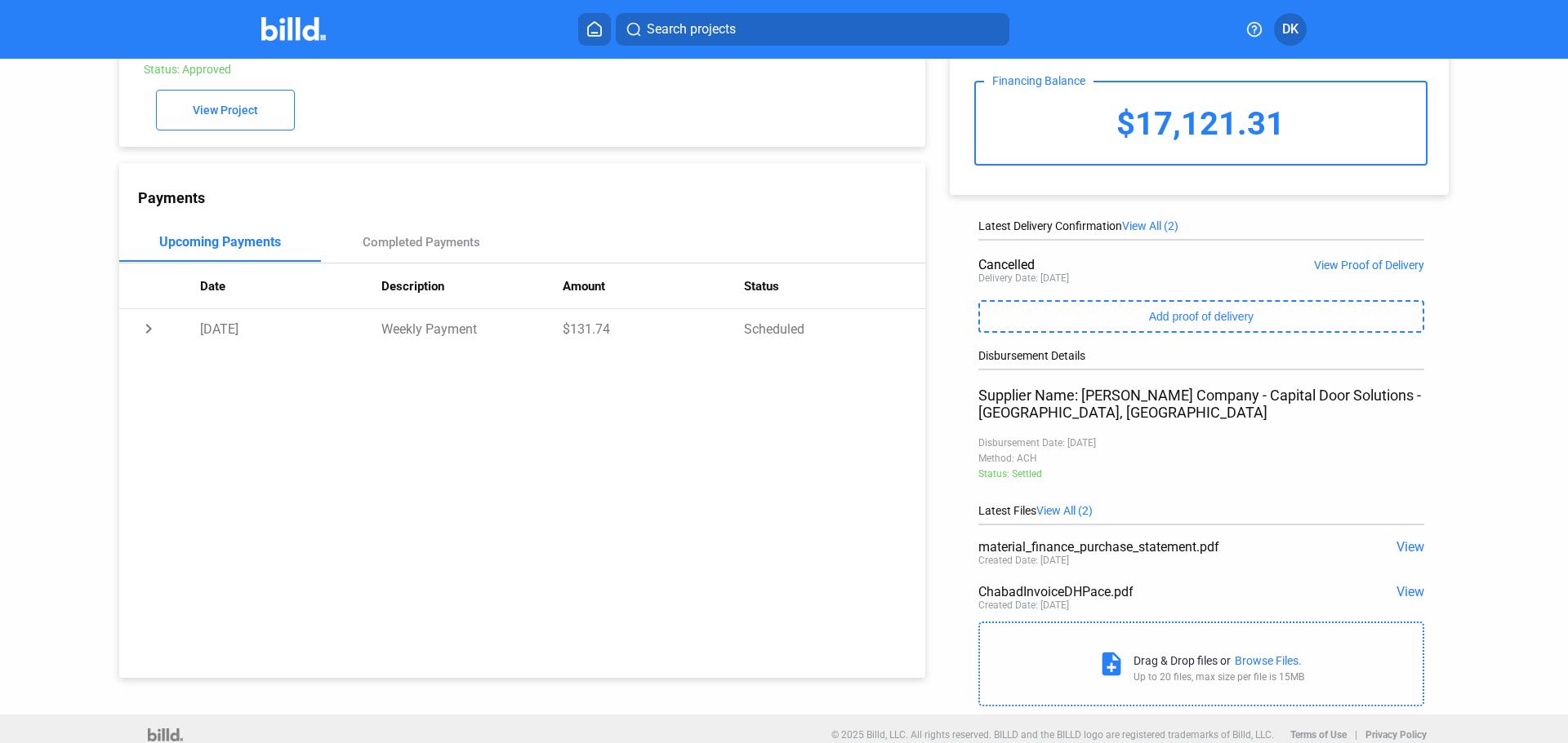
scroll to position [100, 0]
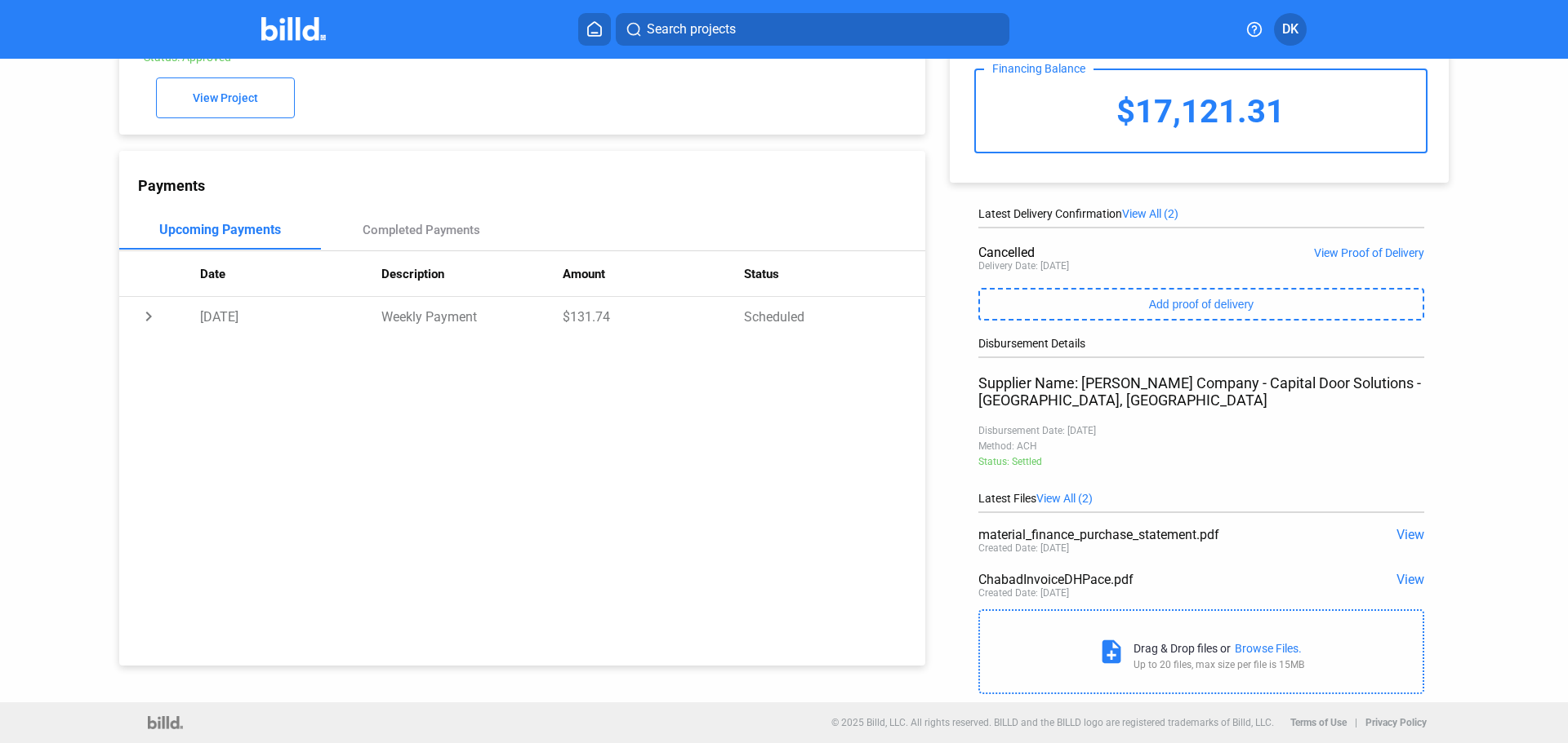
click at [1038, 457] on div "Status: Settled" at bounding box center [1201, 462] width 446 height 11
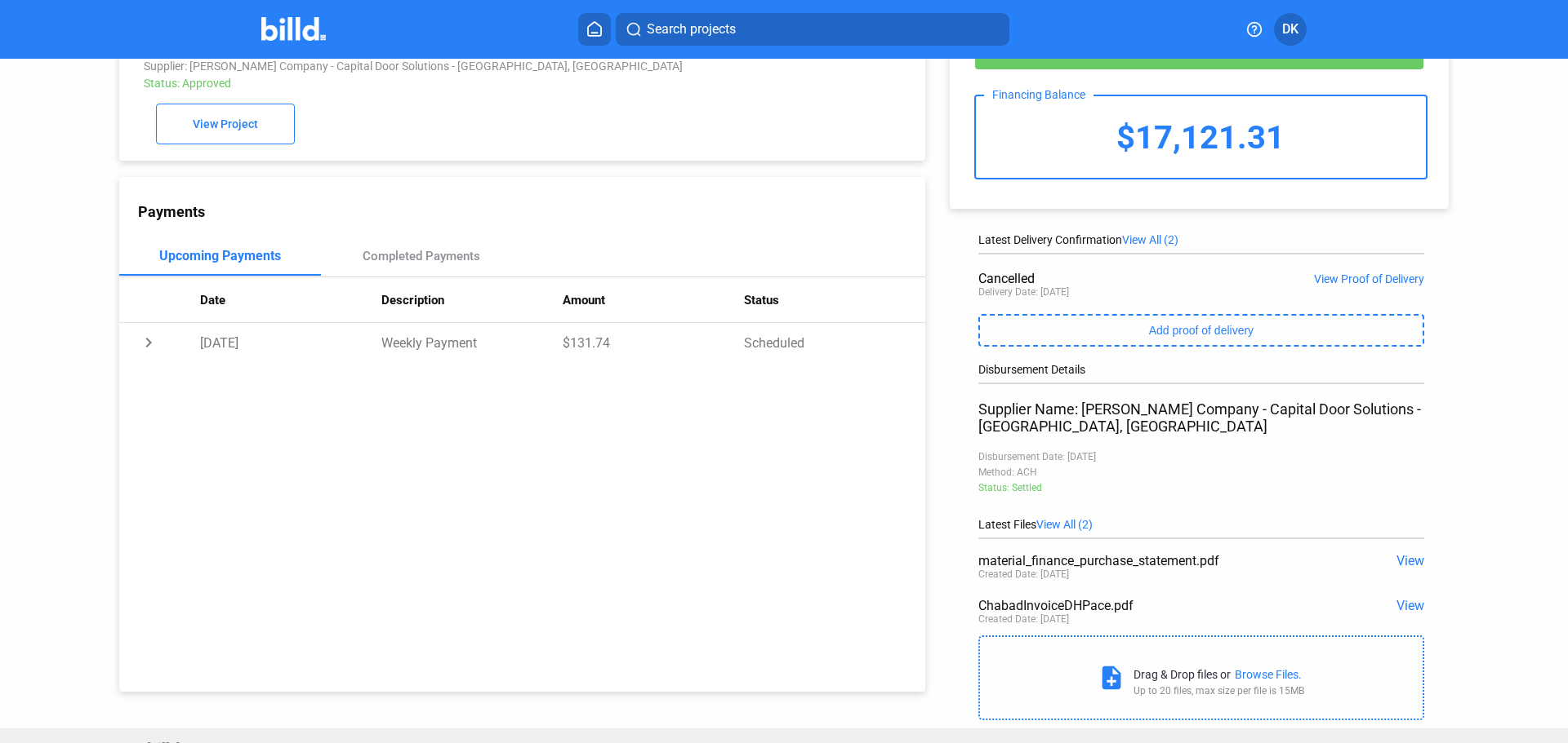
scroll to position [19, 0]
